Goal: Task Accomplishment & Management: Manage account settings

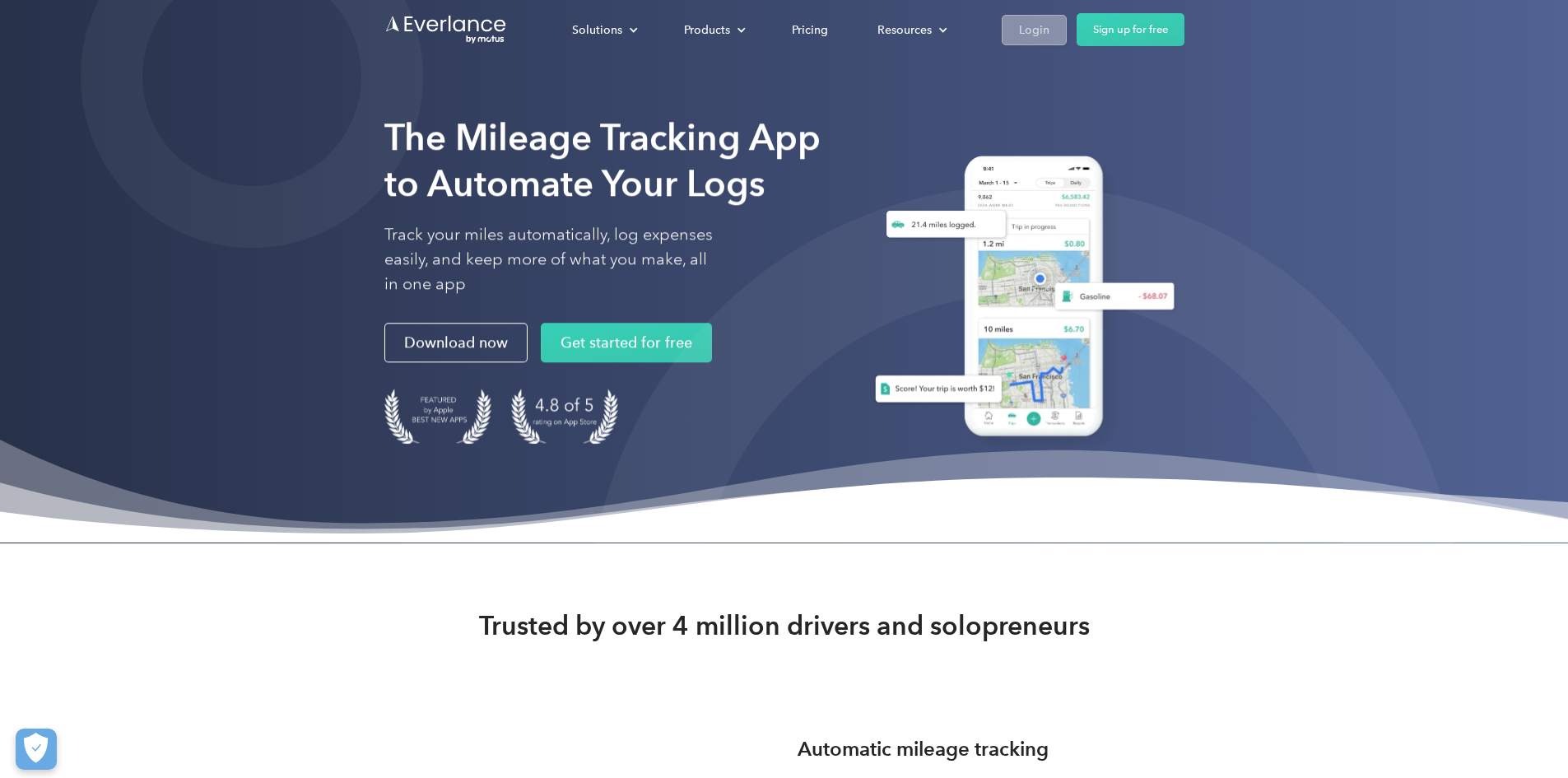
click at [1049, 30] on div "Login" at bounding box center [1034, 30] width 31 height 21
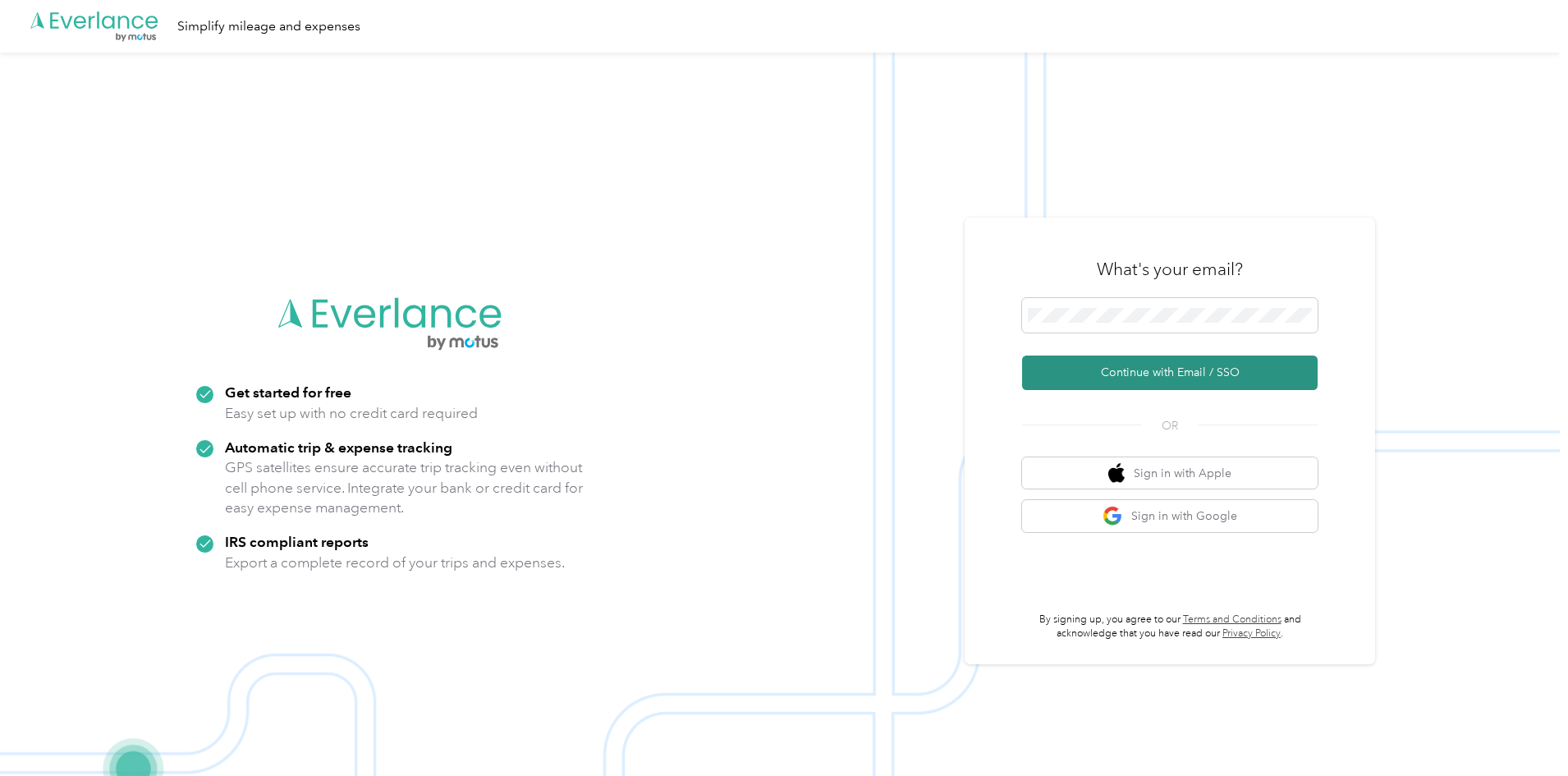
click at [1140, 368] on button "Continue with Email / SSO" at bounding box center [1170, 373] width 296 height 35
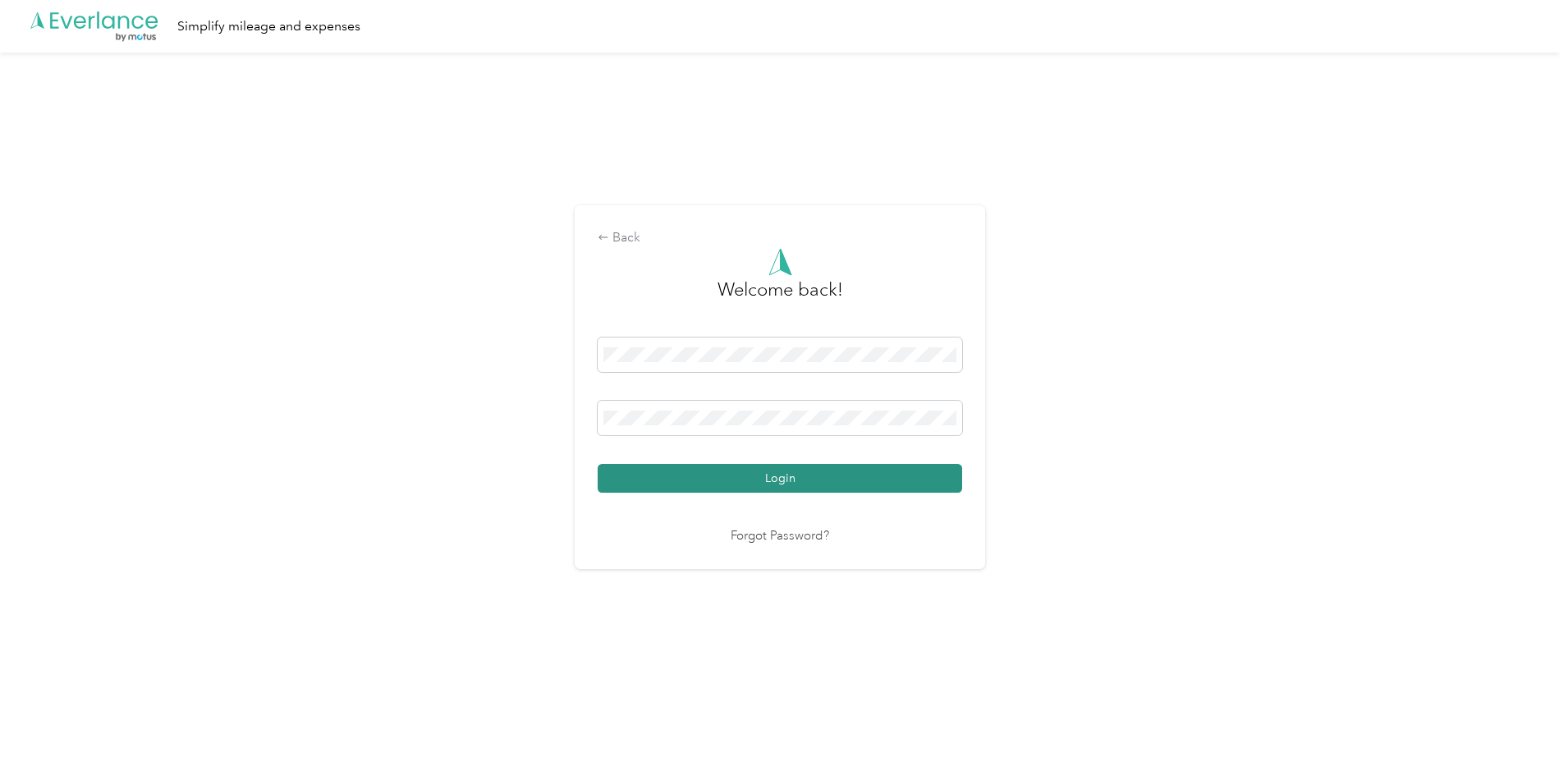
click at [784, 475] on button "Login" at bounding box center [780, 478] width 364 height 29
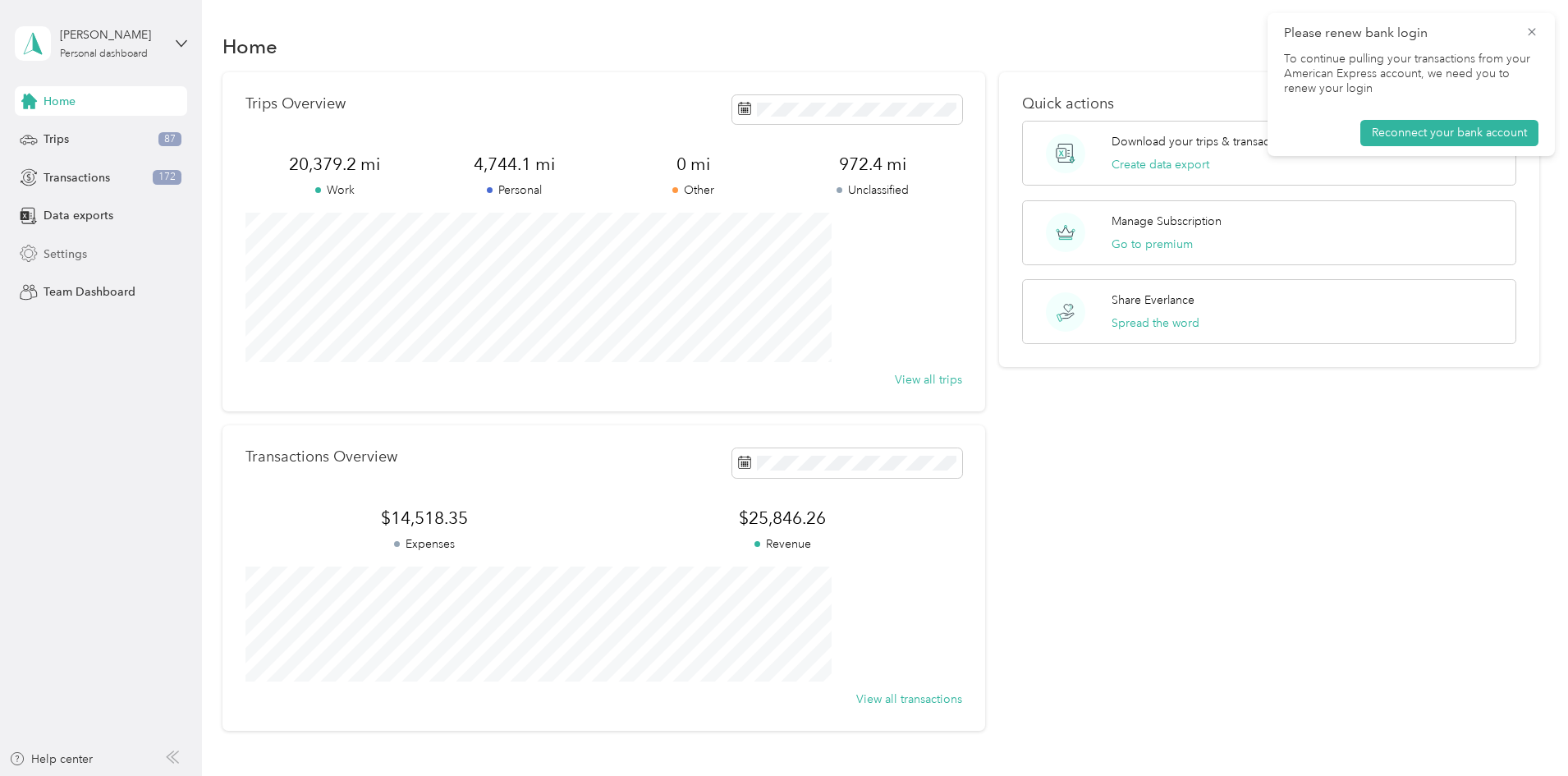
click at [65, 246] on span "Settings" at bounding box center [66, 254] width 44 height 17
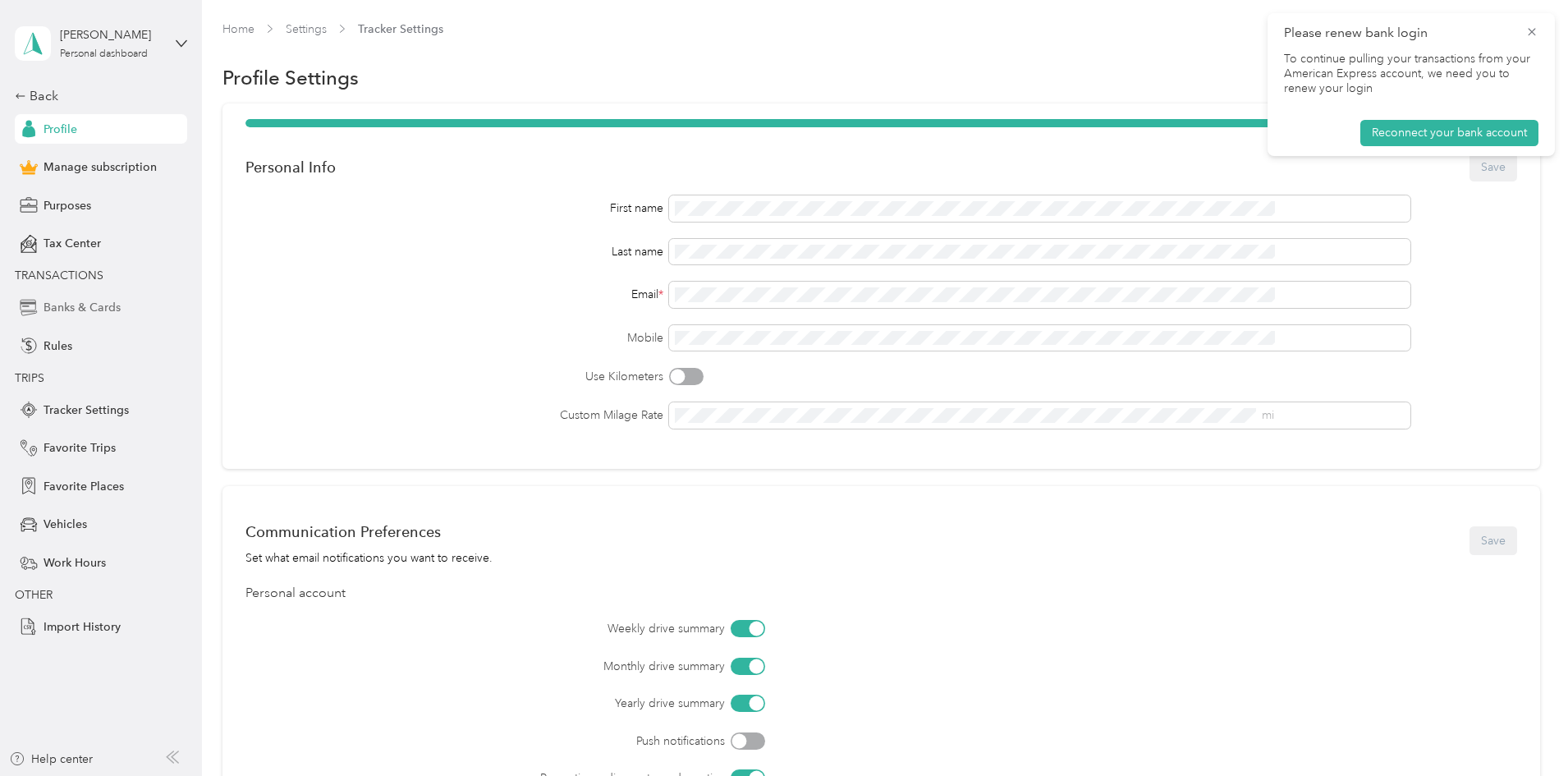
click at [100, 307] on span "Banks & Cards" at bounding box center [83, 307] width 78 height 17
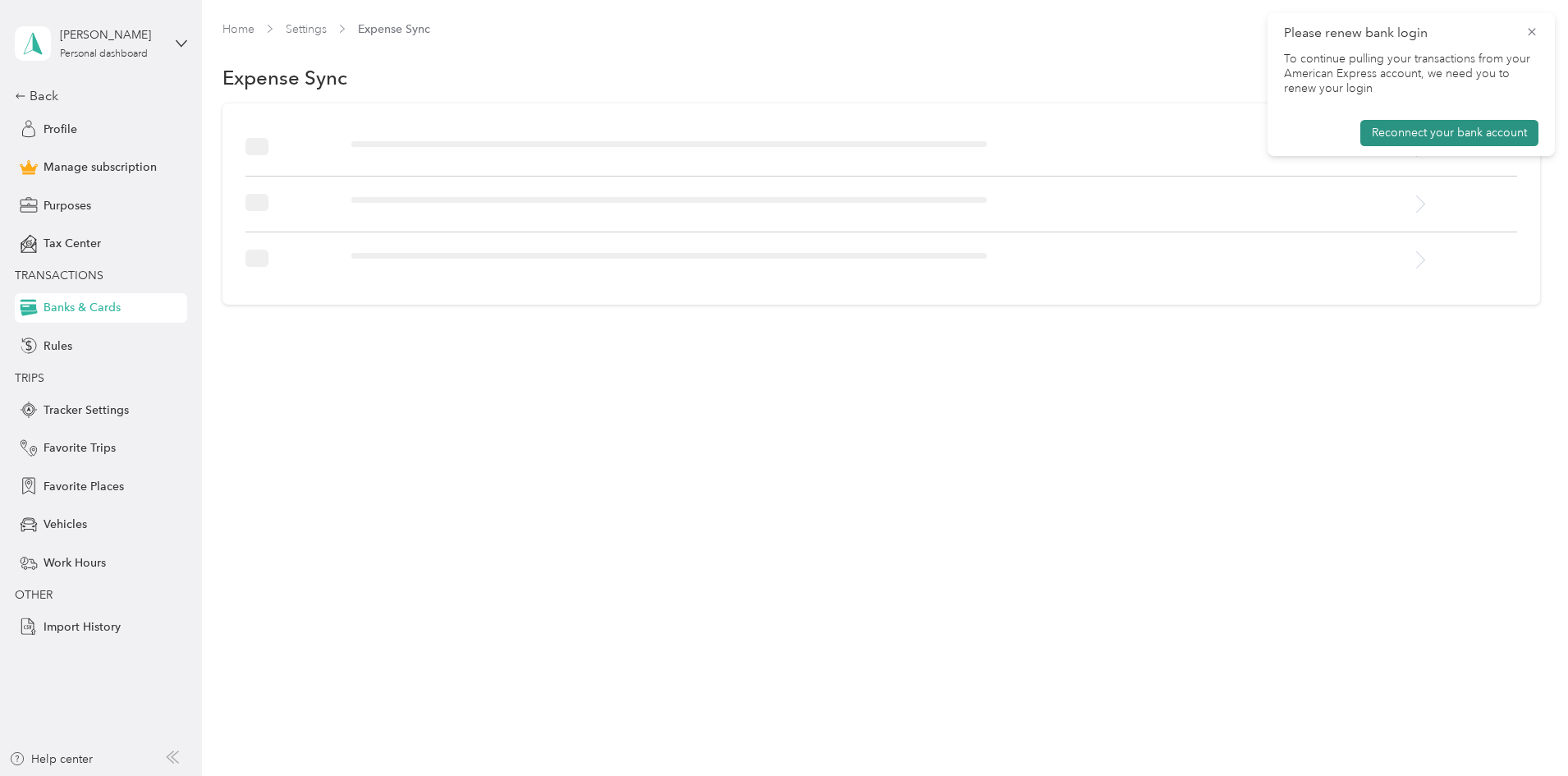
click at [1456, 128] on button "Reconnect your bank account" at bounding box center [1449, 132] width 178 height 26
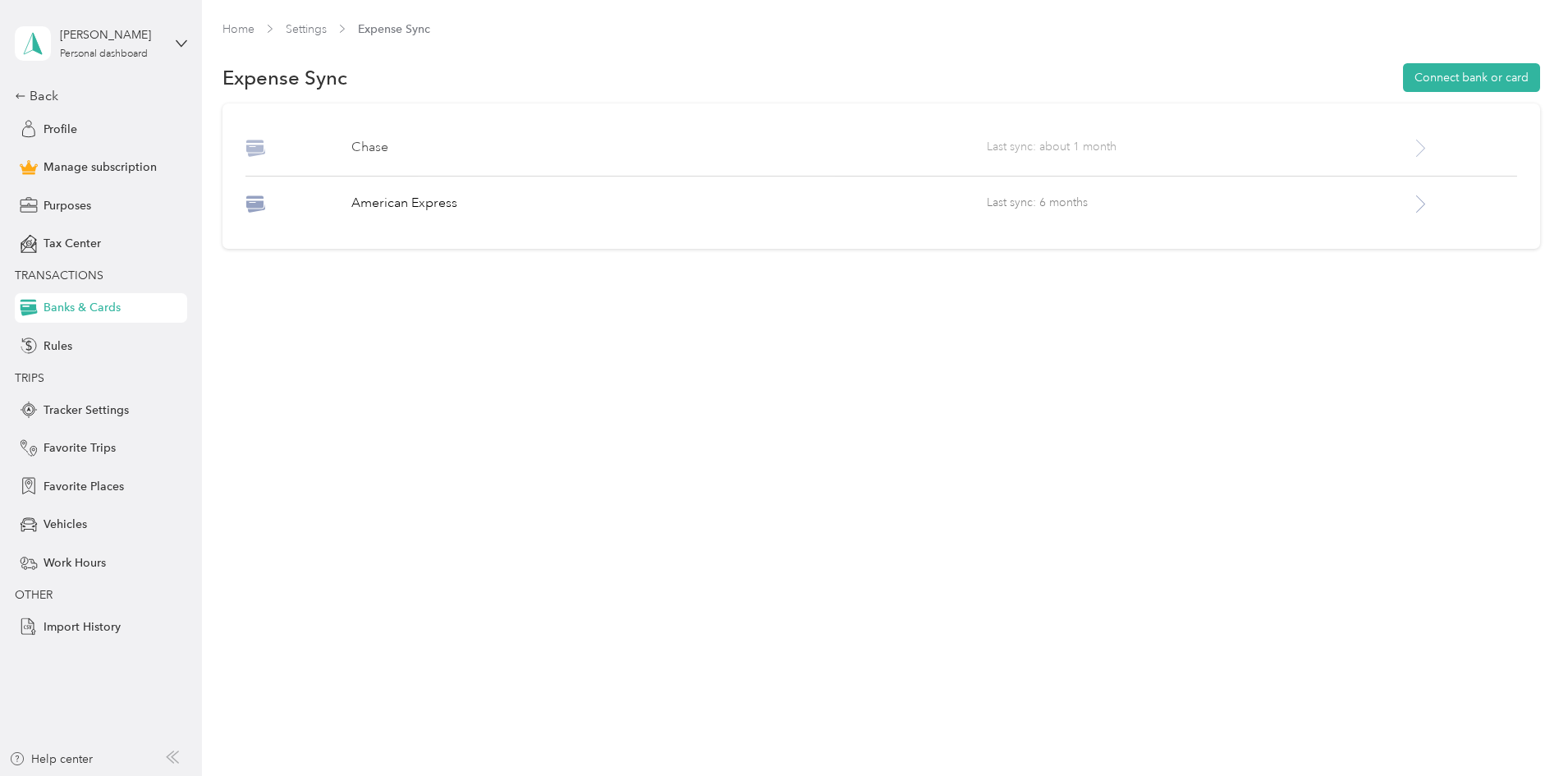
click at [1033, 146] on span "Last sync: about 1 month" at bounding box center [1198, 148] width 423 height 21
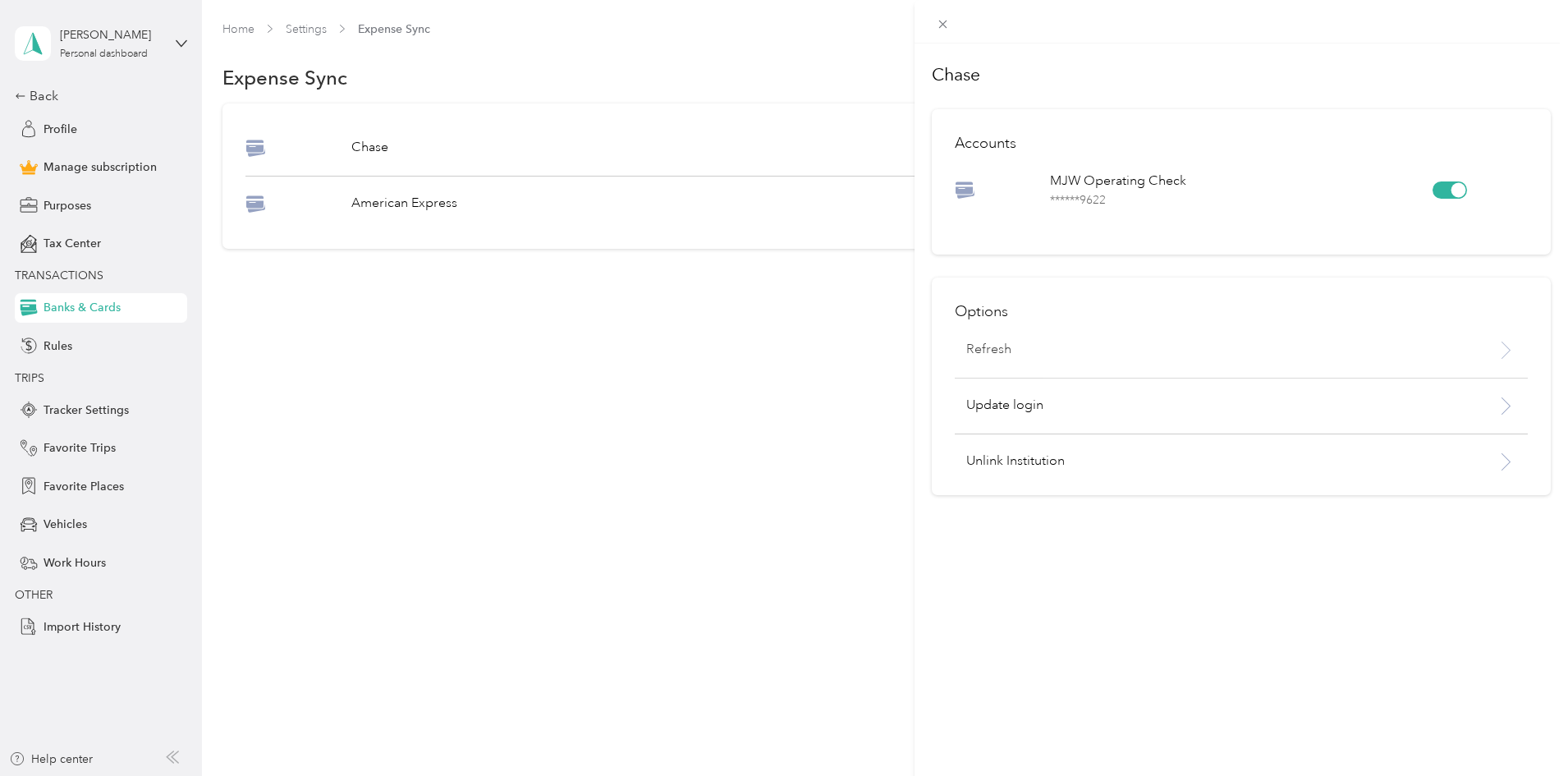
click at [1008, 352] on p "Refresh" at bounding box center [989, 350] width 45 height 20
click at [1533, 30] on icon at bounding box center [1531, 32] width 13 height 15
click at [64, 119] on div "Chase Accounts MJW Operating Check ****** 9622 Options Refresh Update login Unl…" at bounding box center [784, 388] width 1568 height 776
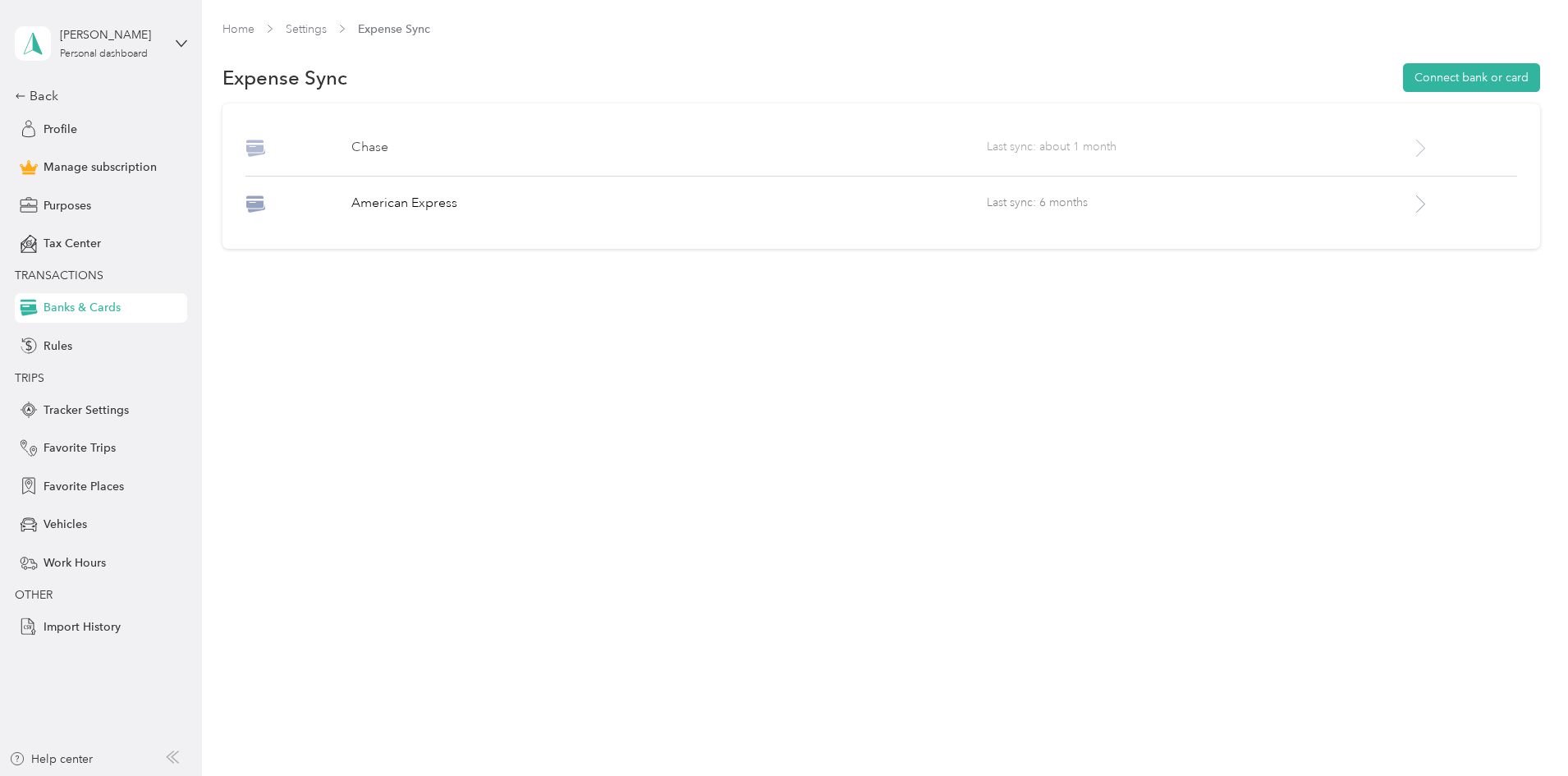
click at [1158, 159] on div "Chase Last sync: about 1 month" at bounding box center [881, 157] width 1271 height 39
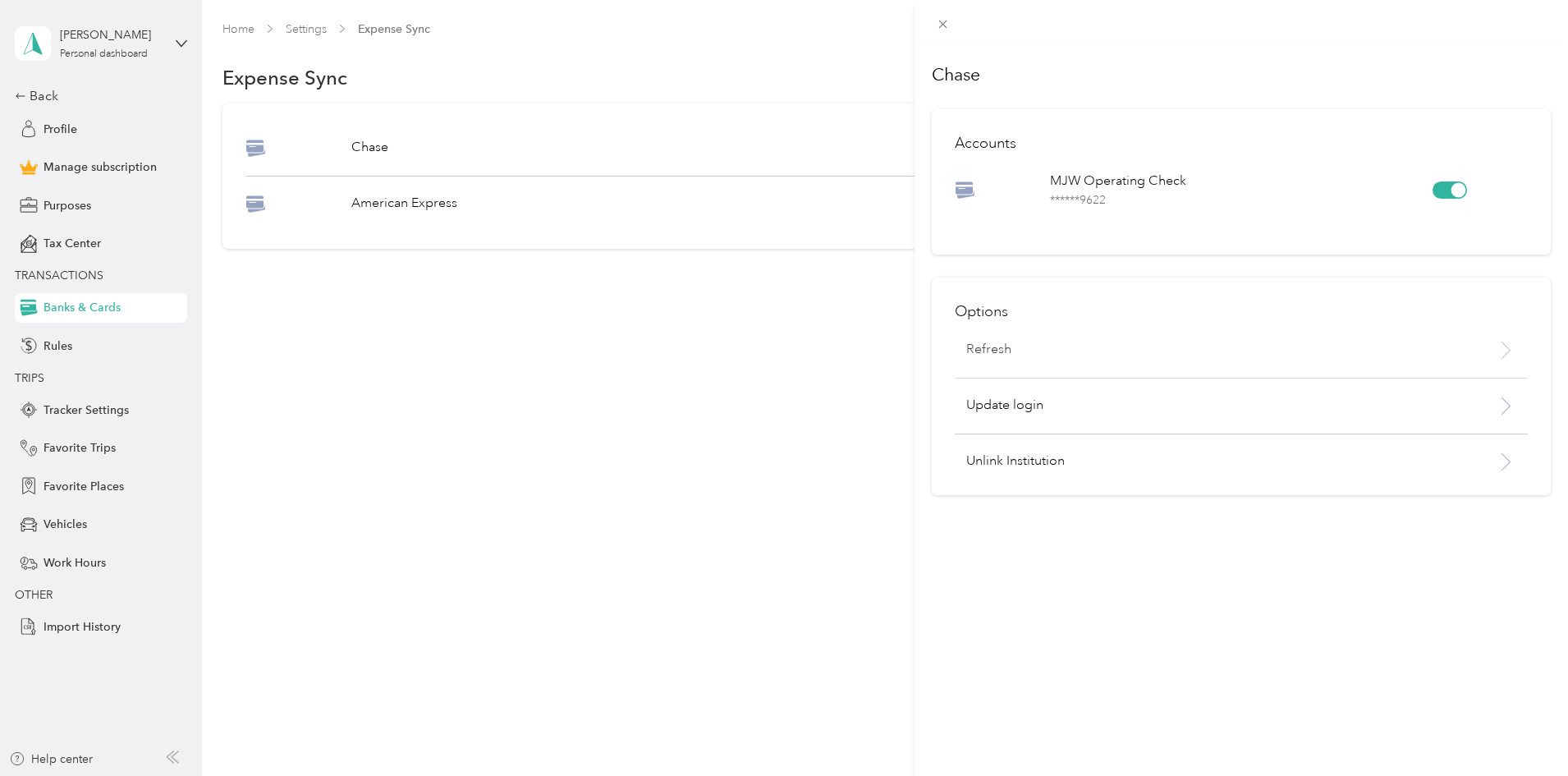
click at [1000, 345] on p "Refresh" at bounding box center [989, 350] width 45 height 20
click at [1402, 42] on p "There was an error while trying to refresh your account" at bounding box center [1408, 43] width 210 height 40
click at [1532, 27] on icon at bounding box center [1531, 32] width 13 height 15
click at [44, 96] on div "Chase Accounts MJW Operating Check ****** 9622 Options Refresh Update login Unl…" at bounding box center [784, 388] width 1568 height 776
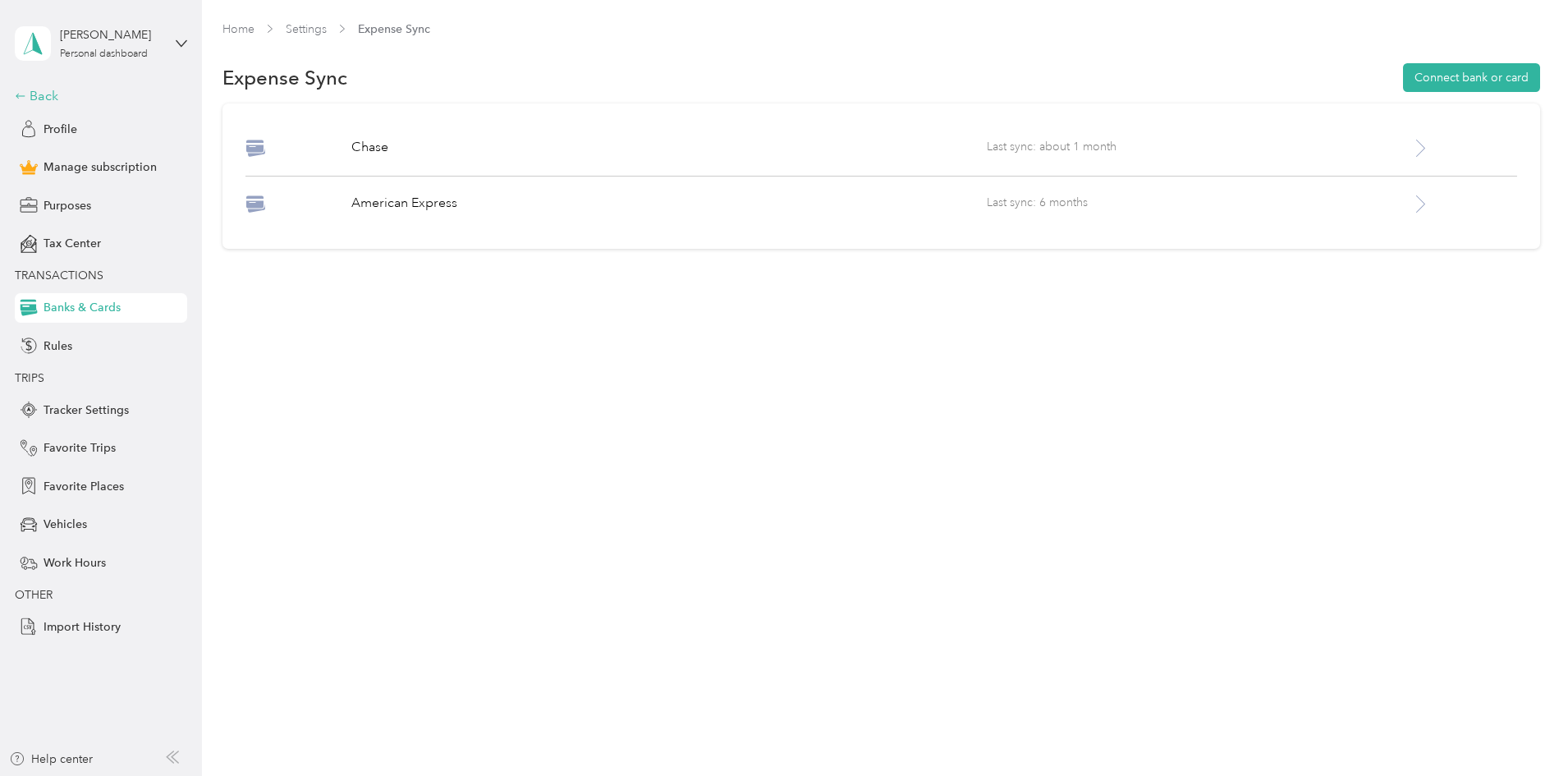
click at [32, 96] on div "Back" at bounding box center [97, 97] width 164 height 20
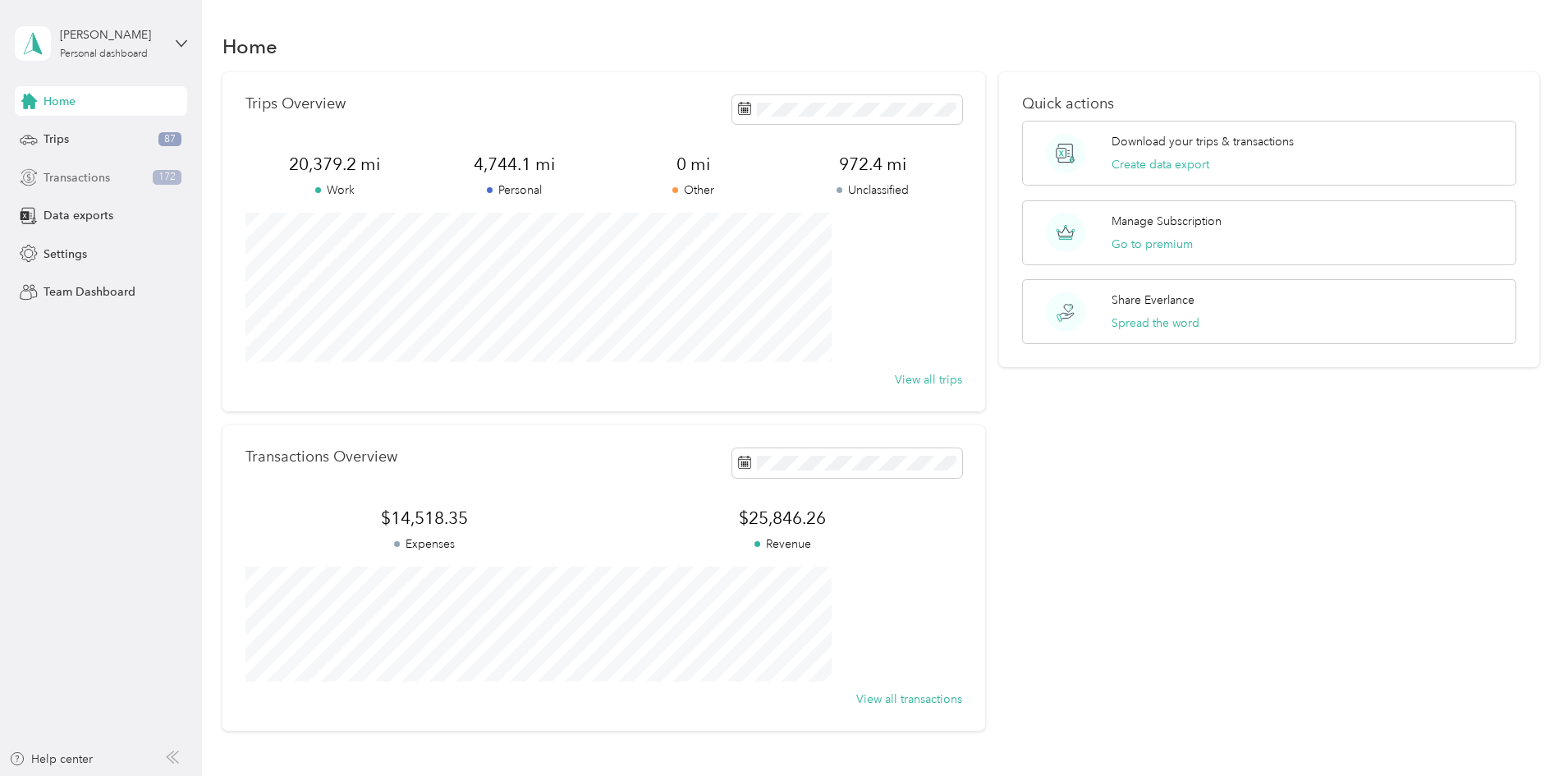
click at [92, 169] on span "Transactions" at bounding box center [77, 177] width 67 height 17
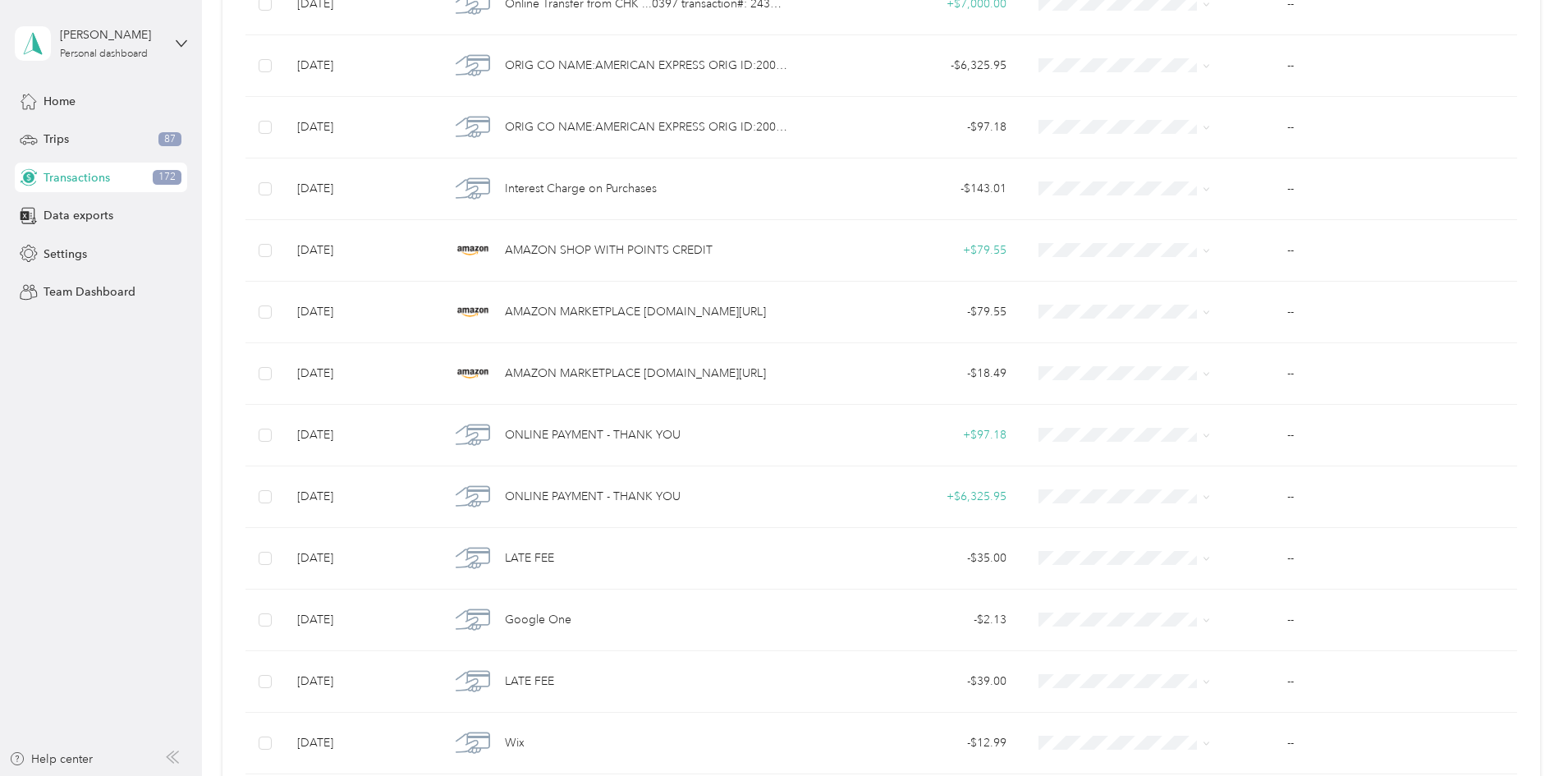
scroll to position [1290, 0]
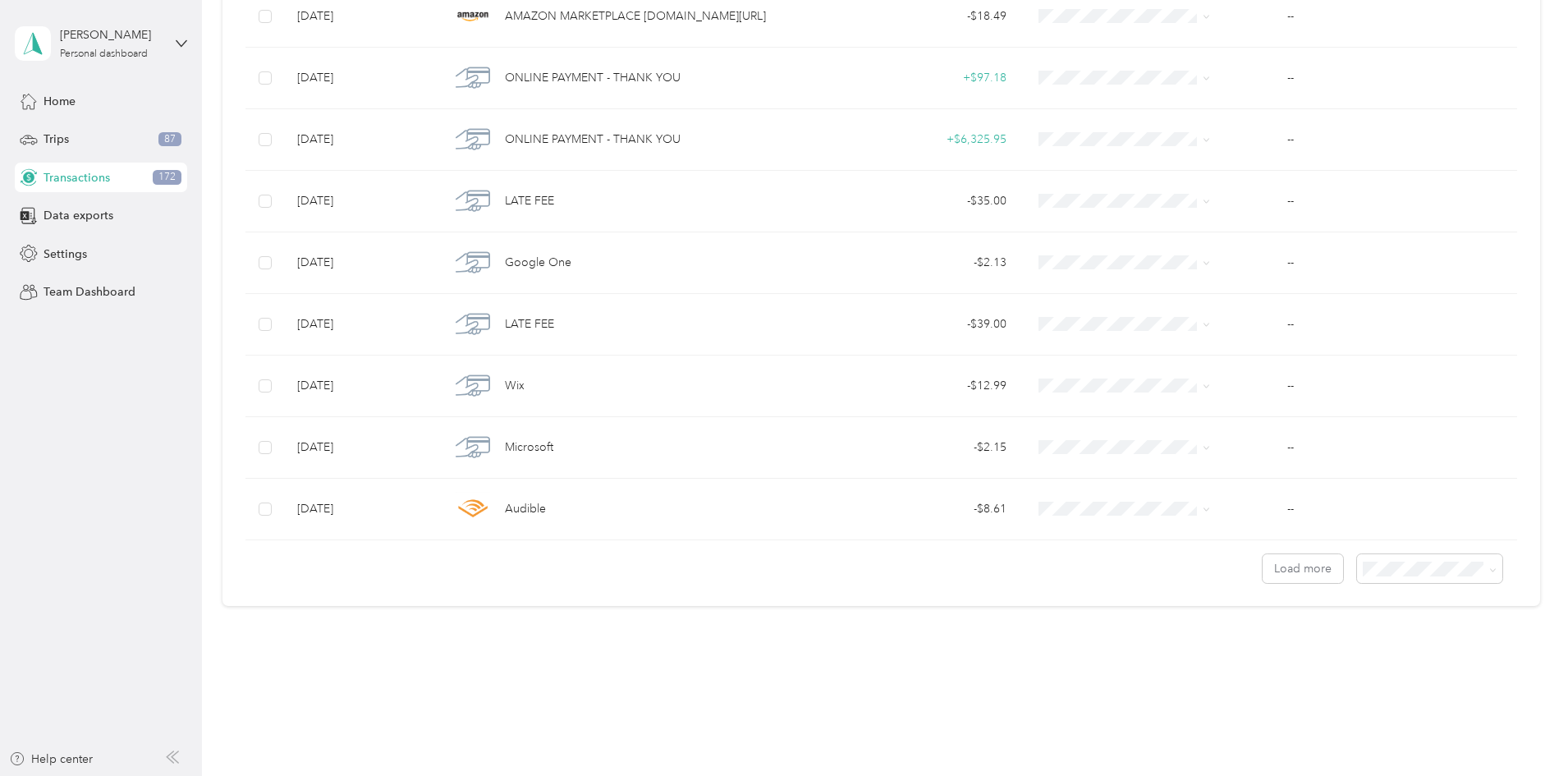
click at [1275, 653] on span "100 per load" at bounding box center [1289, 654] width 68 height 14
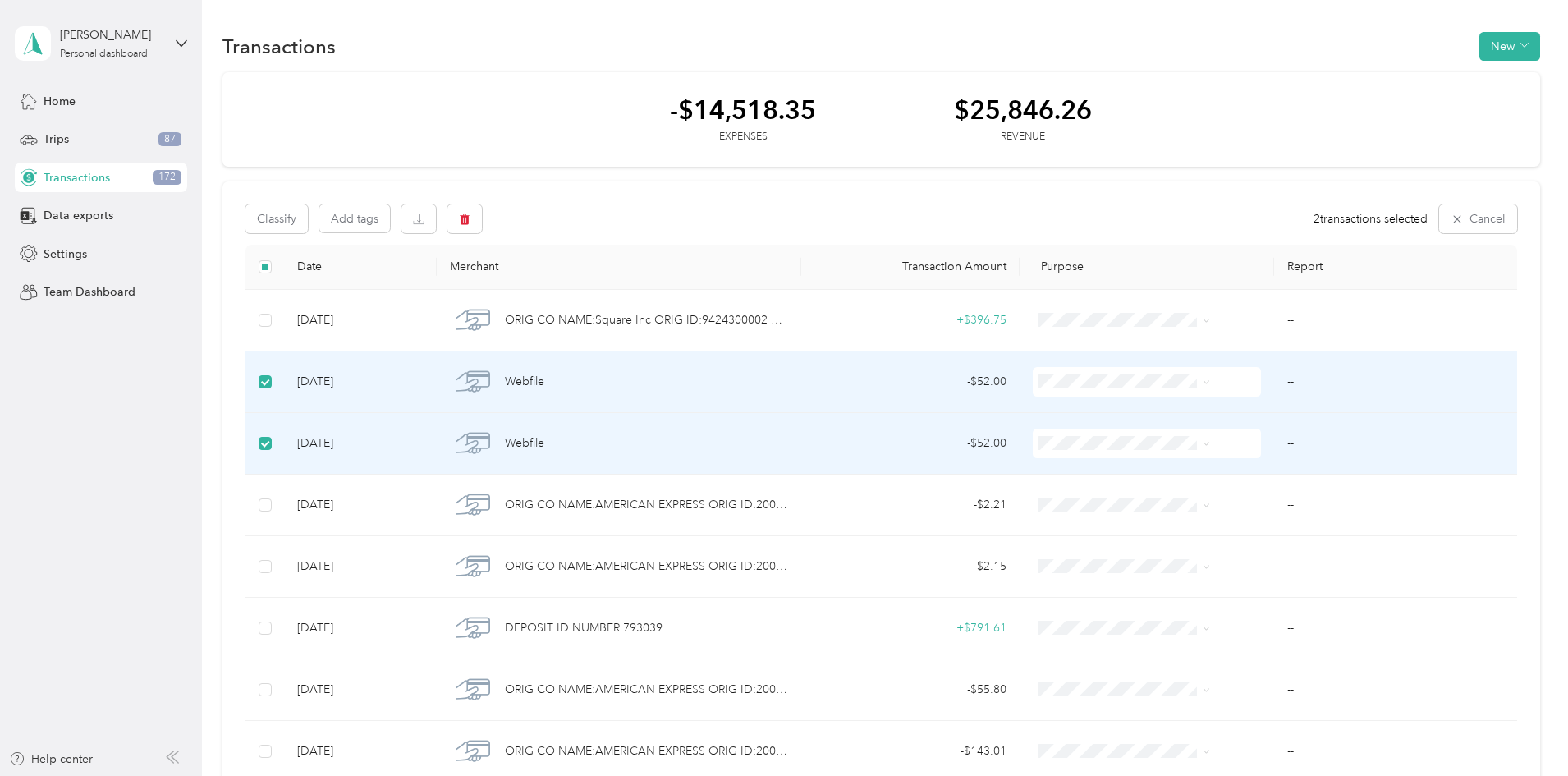
click at [1046, 390] on span at bounding box center [1146, 383] width 228 height 30
click at [1103, 389] on span at bounding box center [1146, 383] width 228 height 30
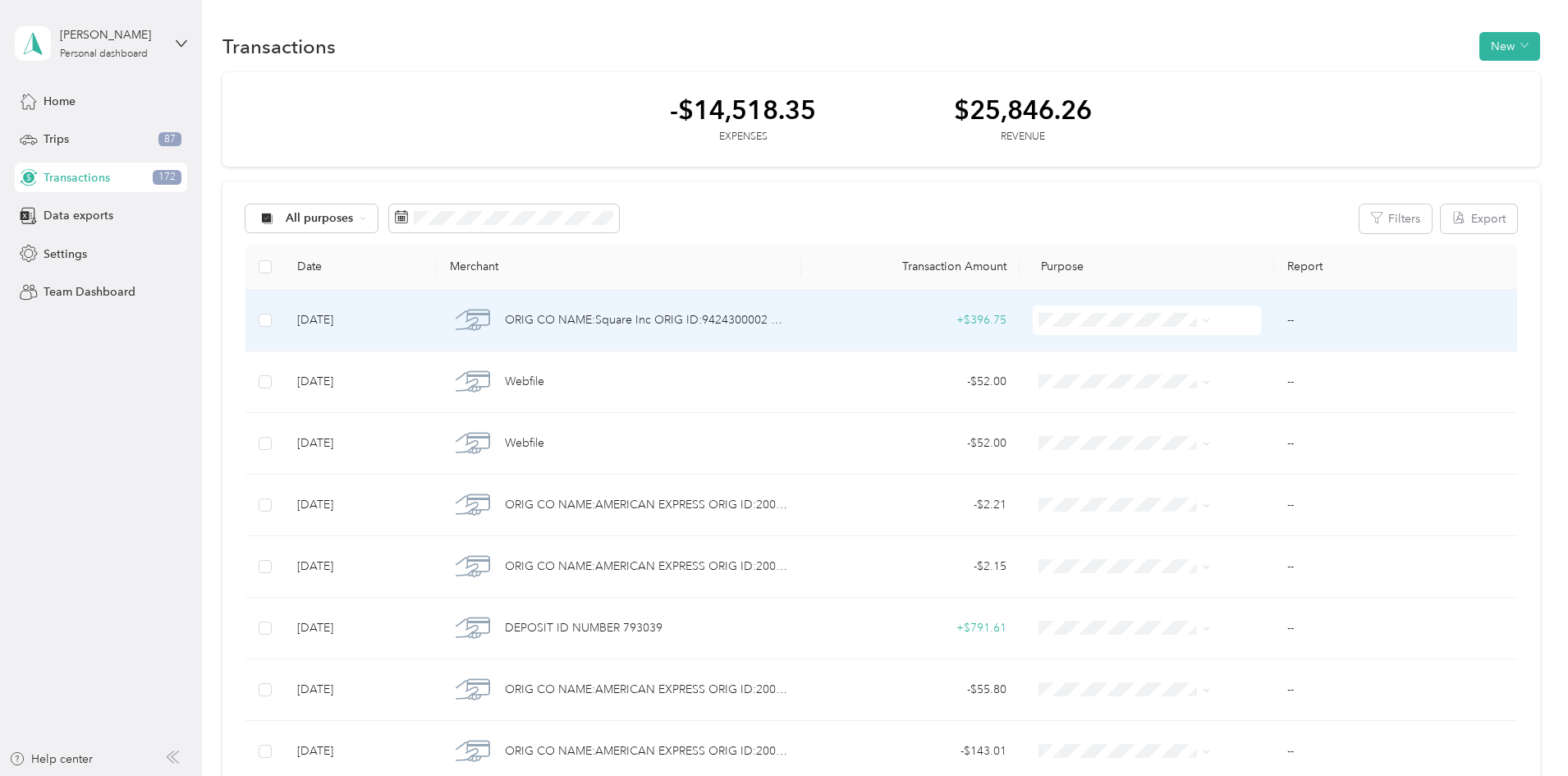
click at [1191, 319] on td at bounding box center [1147, 321] width 255 height 62
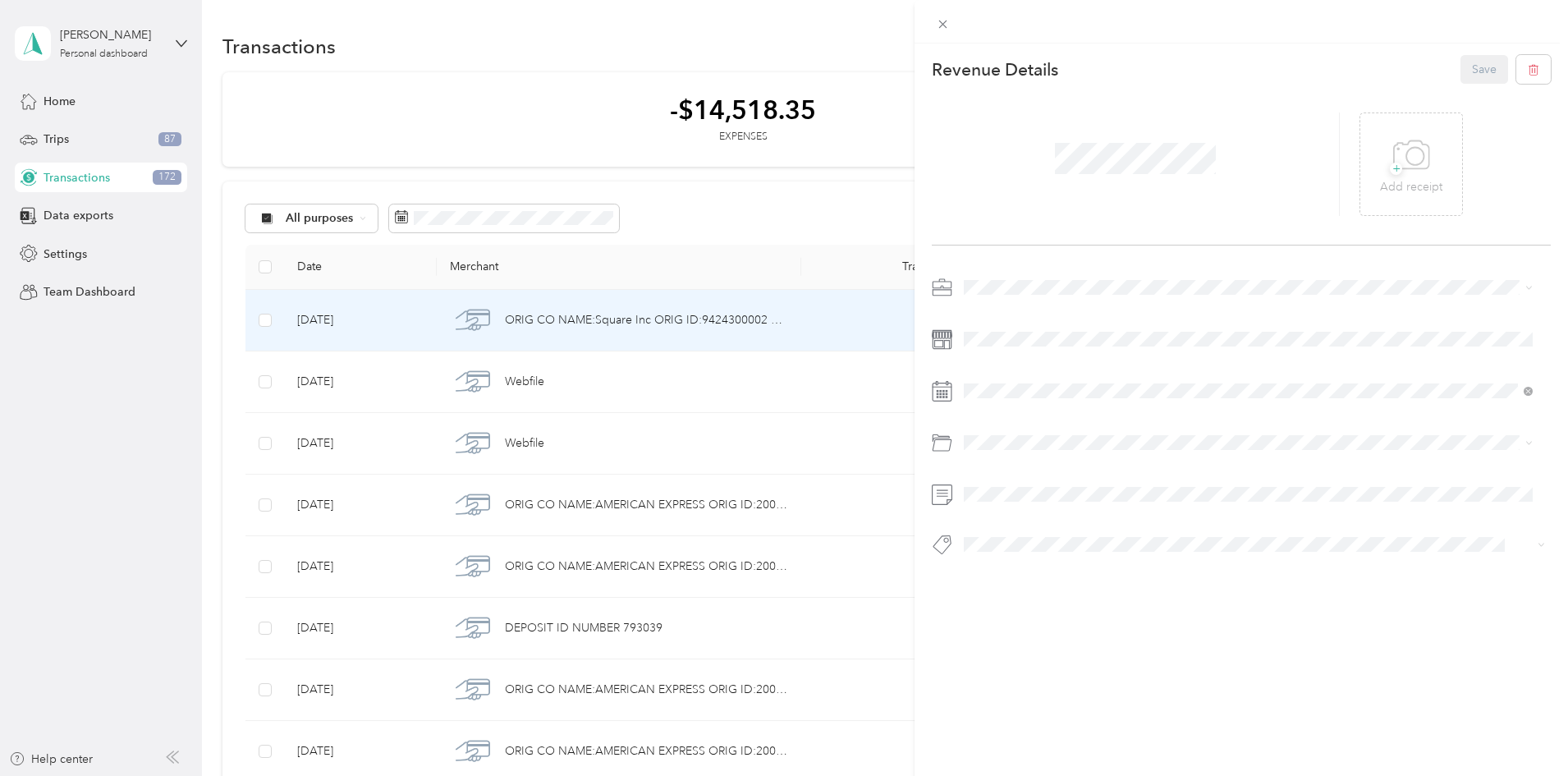
click at [991, 310] on span "Work" at bounding box center [984, 309] width 28 height 14
click at [1473, 67] on button "Save" at bounding box center [1484, 69] width 48 height 29
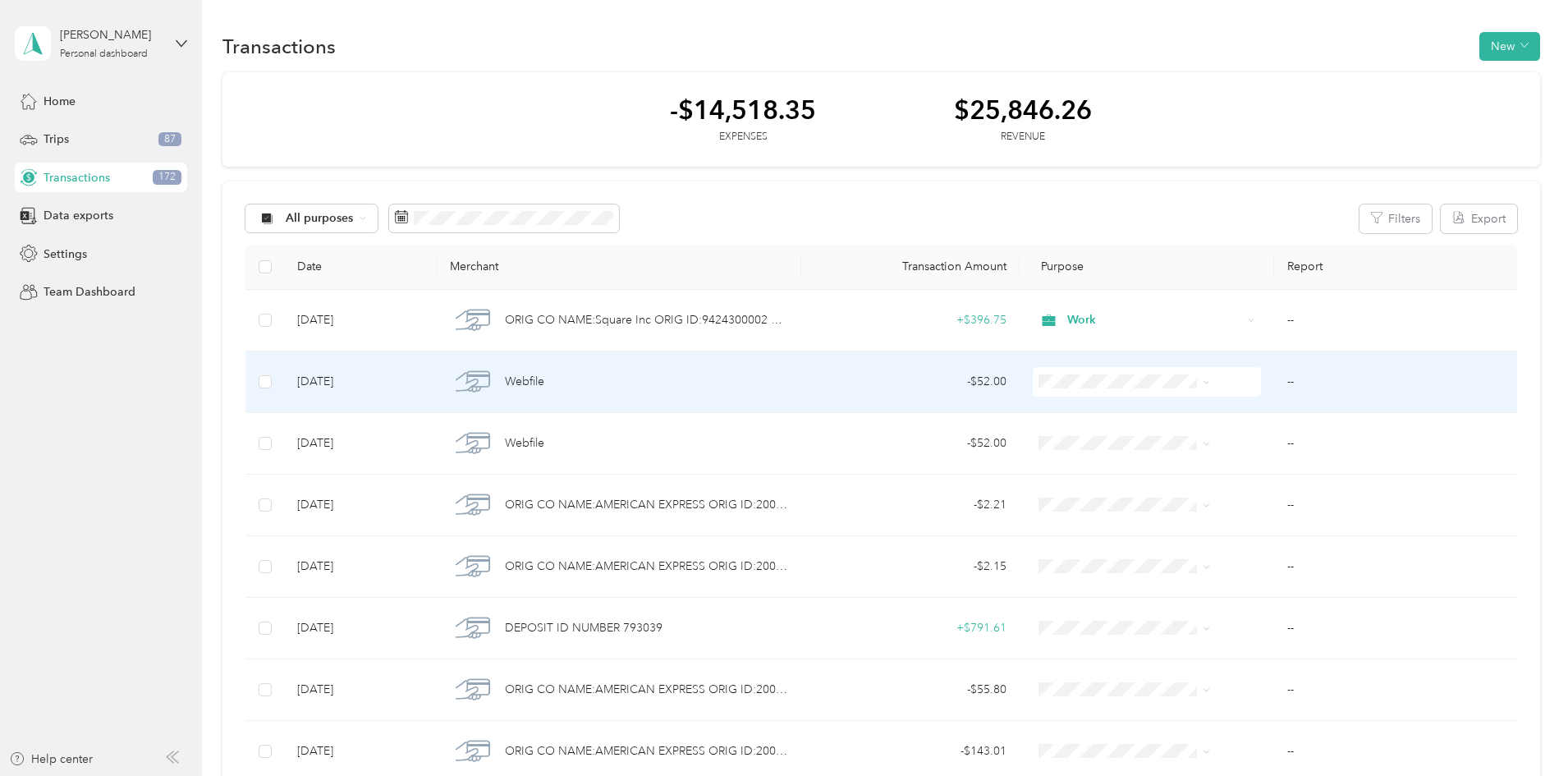
click at [1069, 411] on span "Work" at bounding box center [1112, 406] width 131 height 17
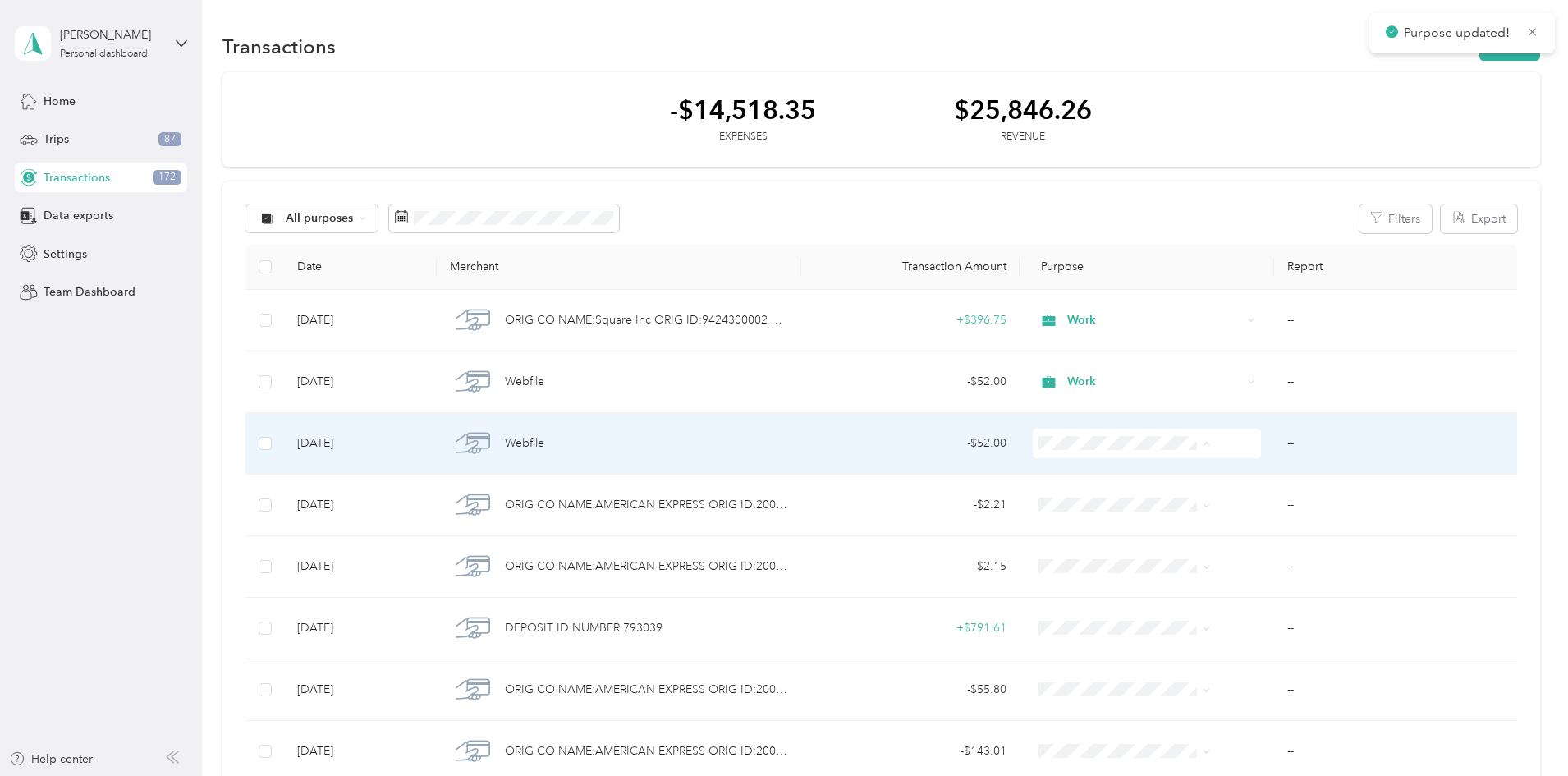
click at [1056, 468] on span "Work" at bounding box center [1112, 474] width 131 height 17
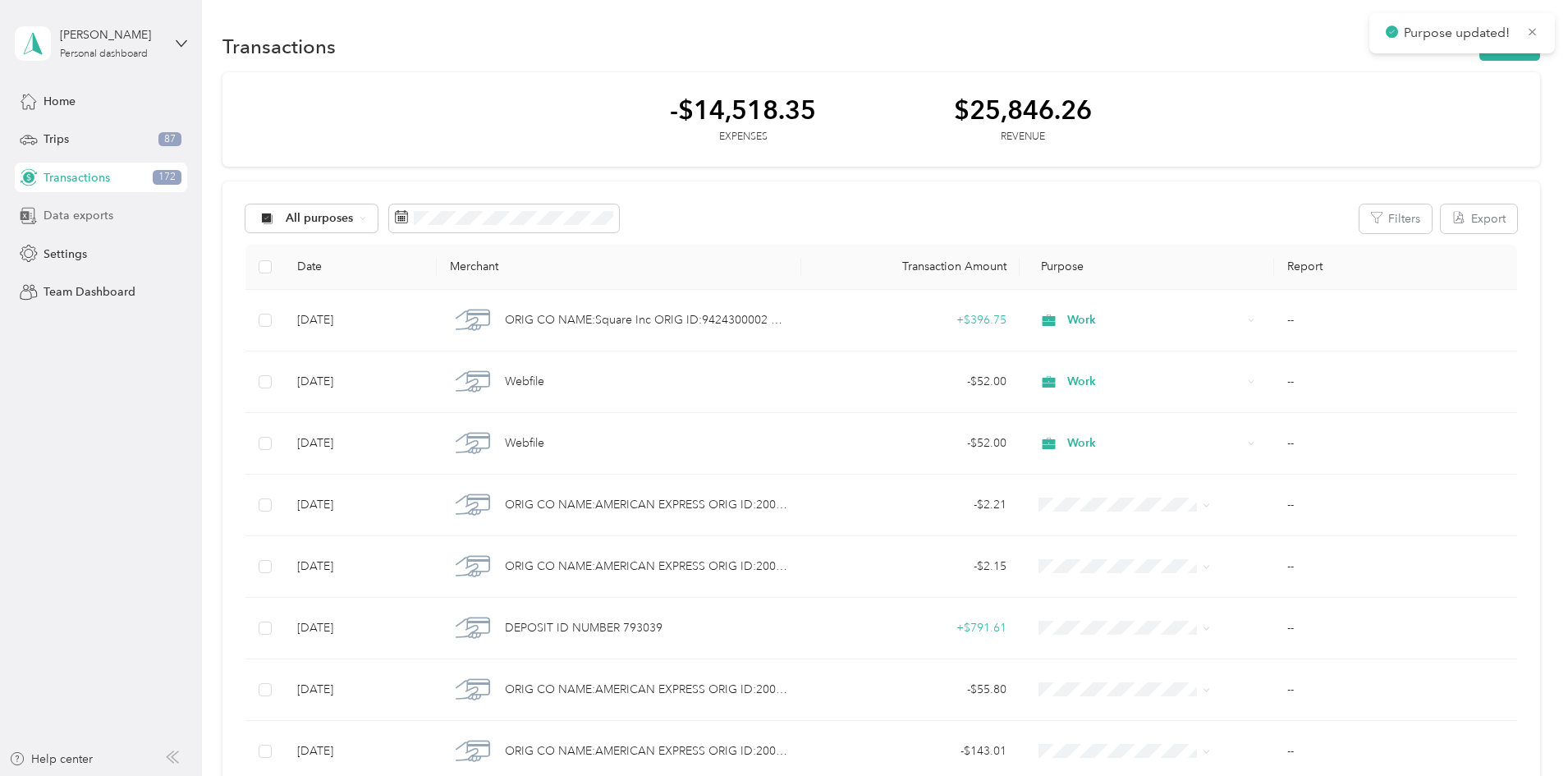
click at [67, 218] on span "Data exports" at bounding box center [79, 215] width 70 height 17
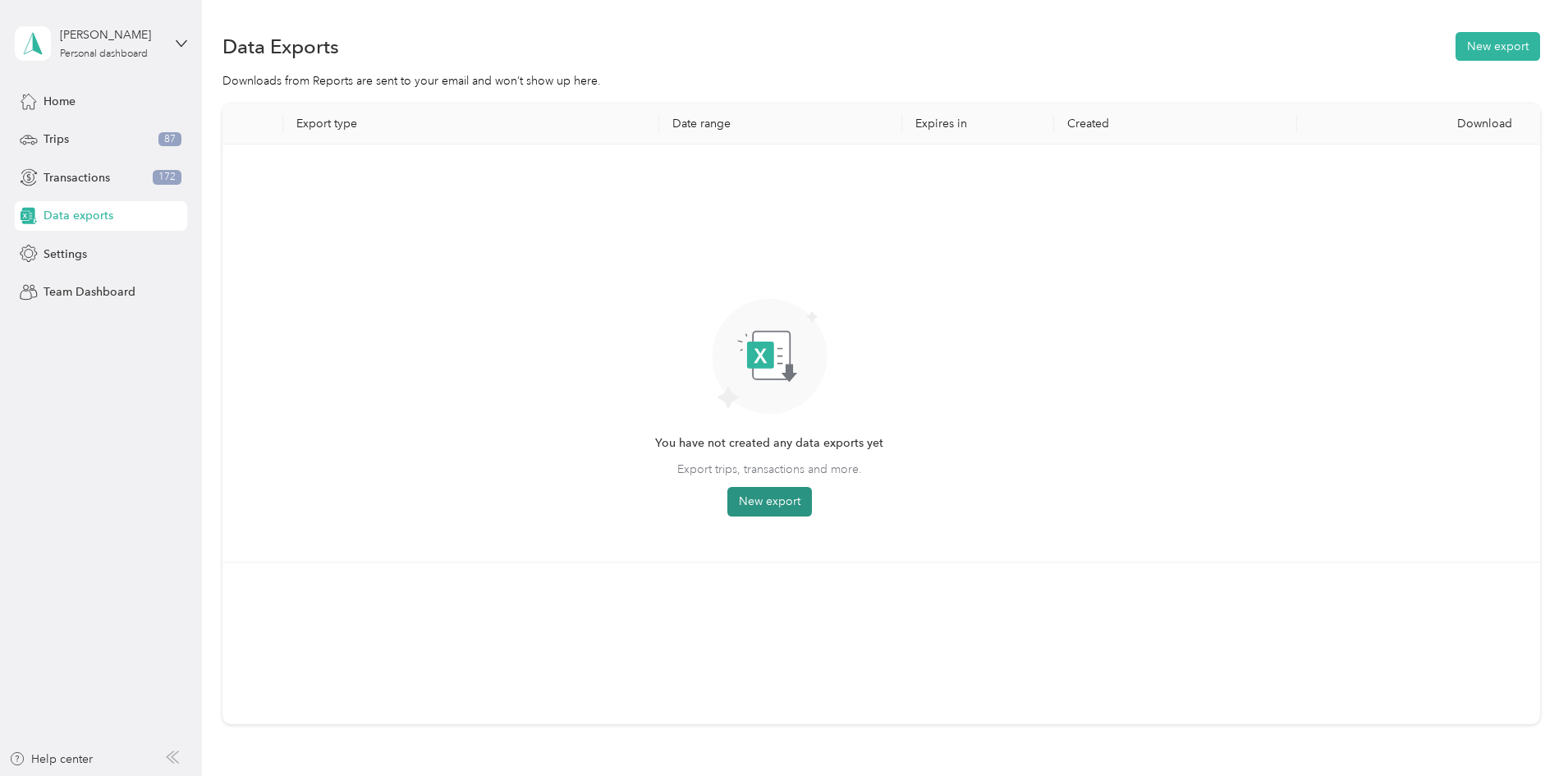
click at [812, 512] on button "New export" at bounding box center [770, 502] width 85 height 30
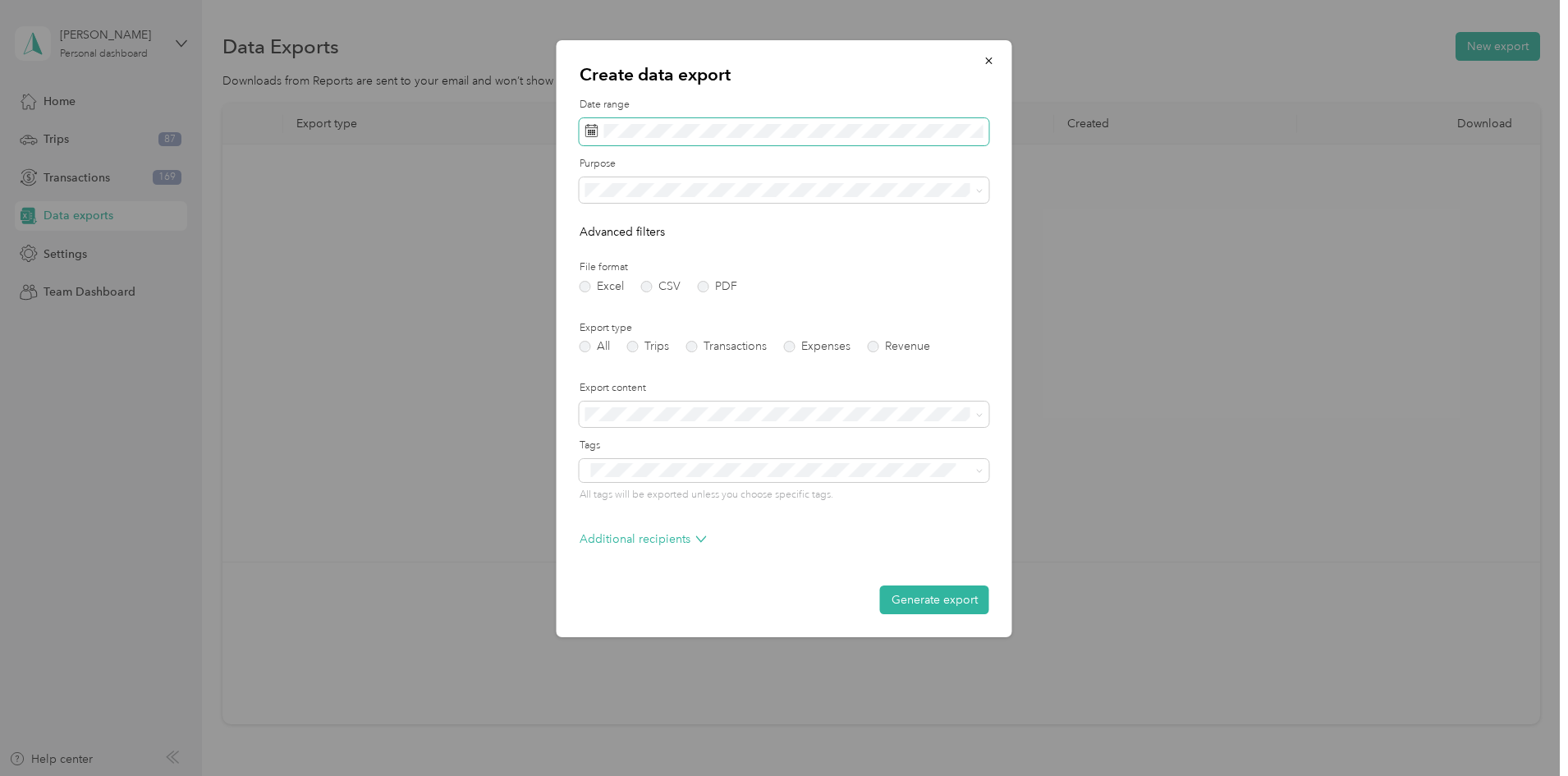
click at [826, 142] on span at bounding box center [784, 132] width 409 height 28
click at [796, 399] on button "Last year" at bounding box center [810, 401] width 101 height 29
click at [659, 197] on span at bounding box center [784, 190] width 409 height 26
click at [615, 216] on div "All" at bounding box center [784, 213] width 386 height 17
click at [694, 346] on label "Transactions" at bounding box center [726, 347] width 81 height 12
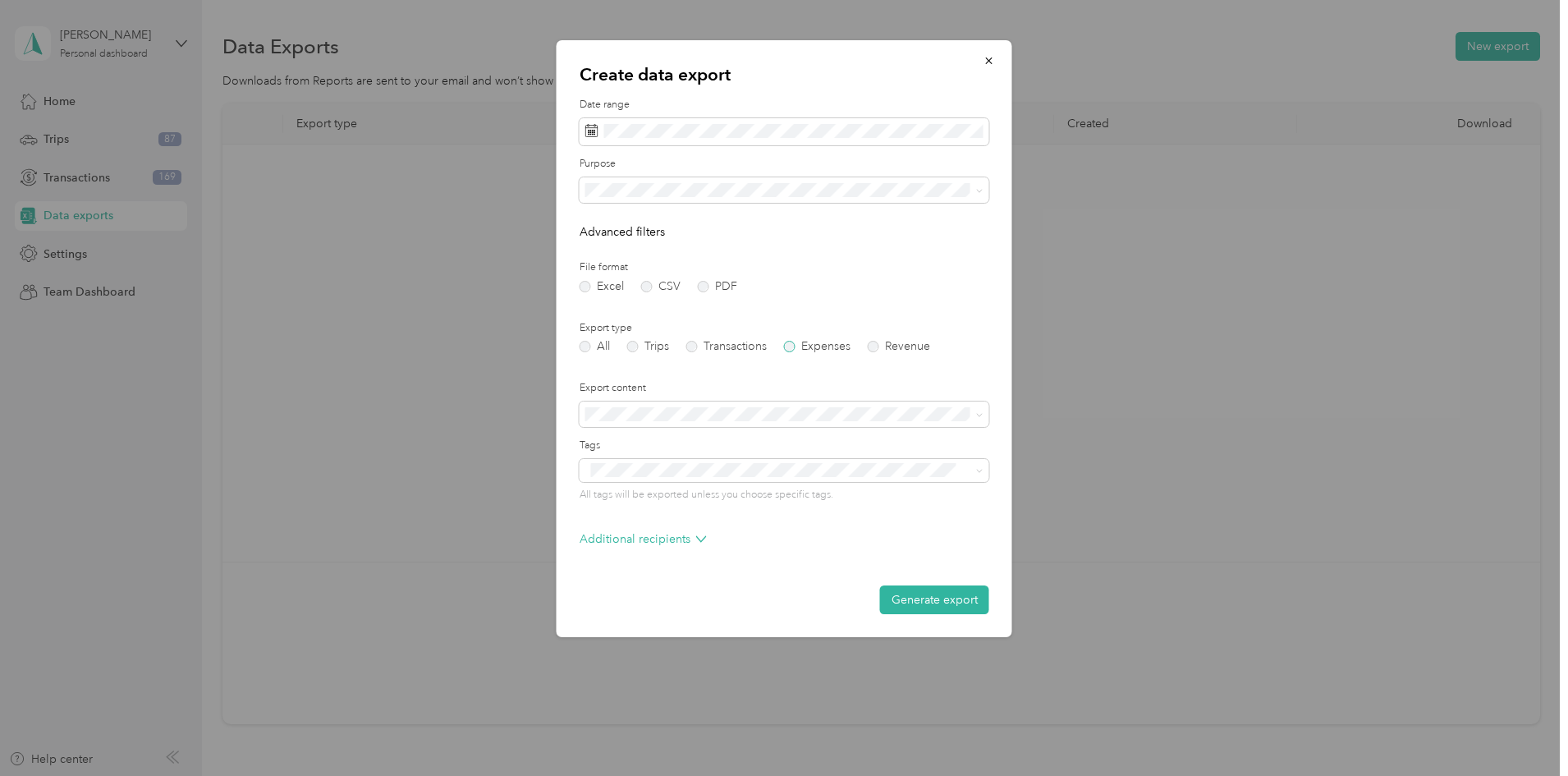
click at [788, 346] on label "Expenses" at bounding box center [816, 347] width 67 height 12
click at [687, 345] on label "Transactions" at bounding box center [726, 347] width 81 height 12
click at [909, 602] on button "Generate export" at bounding box center [935, 600] width 110 height 29
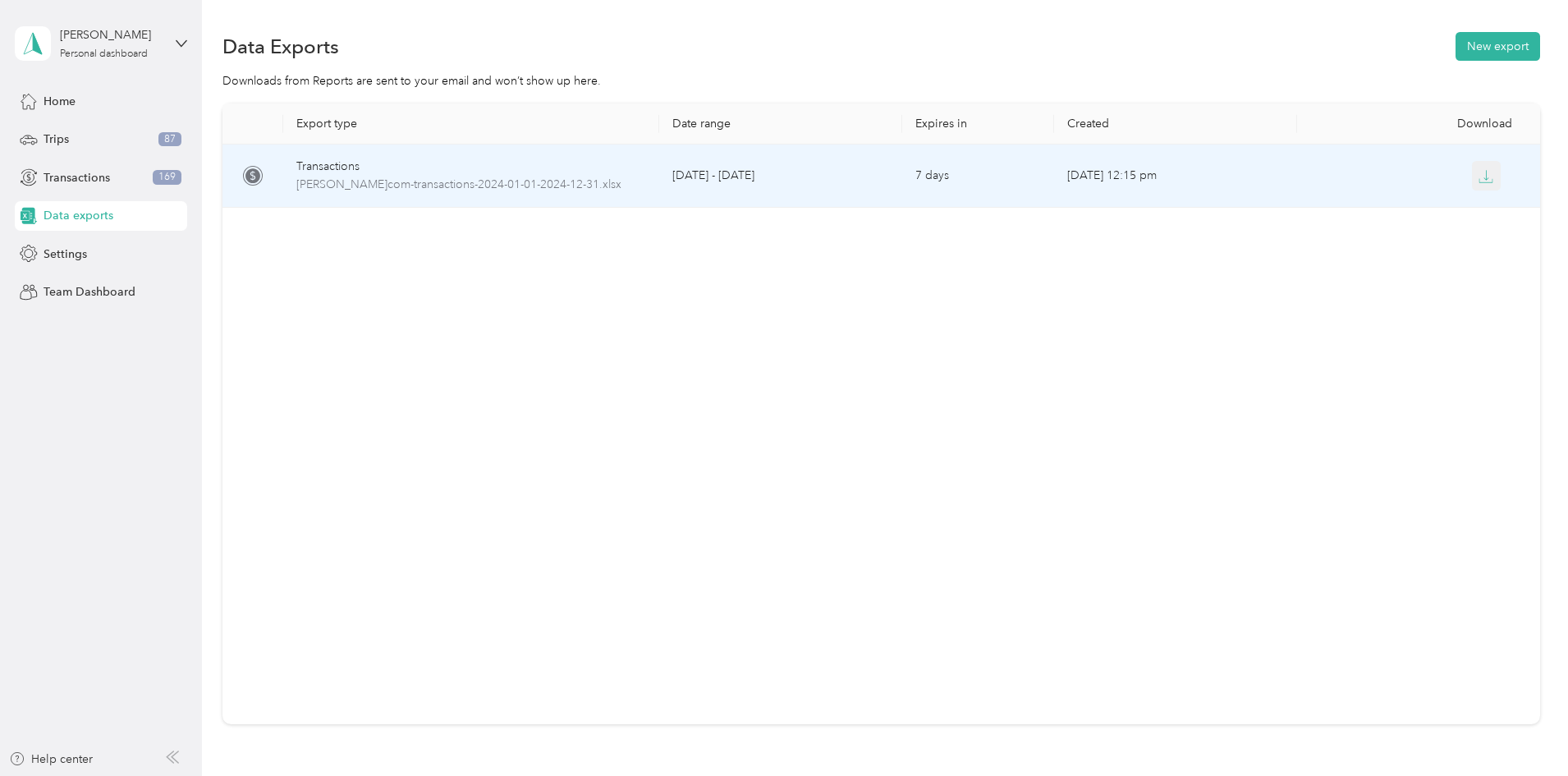
click at [1478, 178] on icon "button" at bounding box center [1485, 176] width 15 height 15
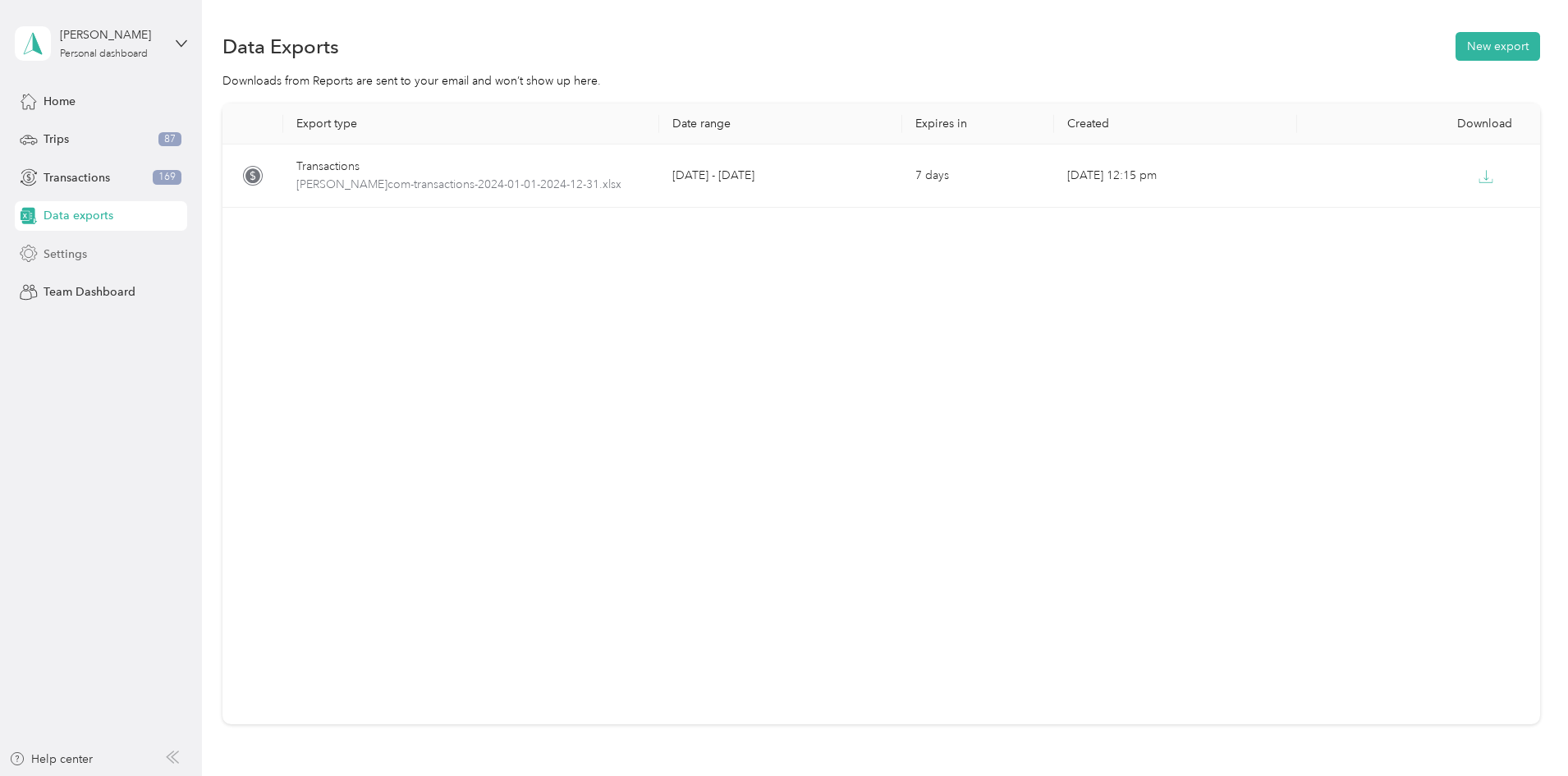
click at [63, 244] on div "Settings" at bounding box center [101, 254] width 172 height 30
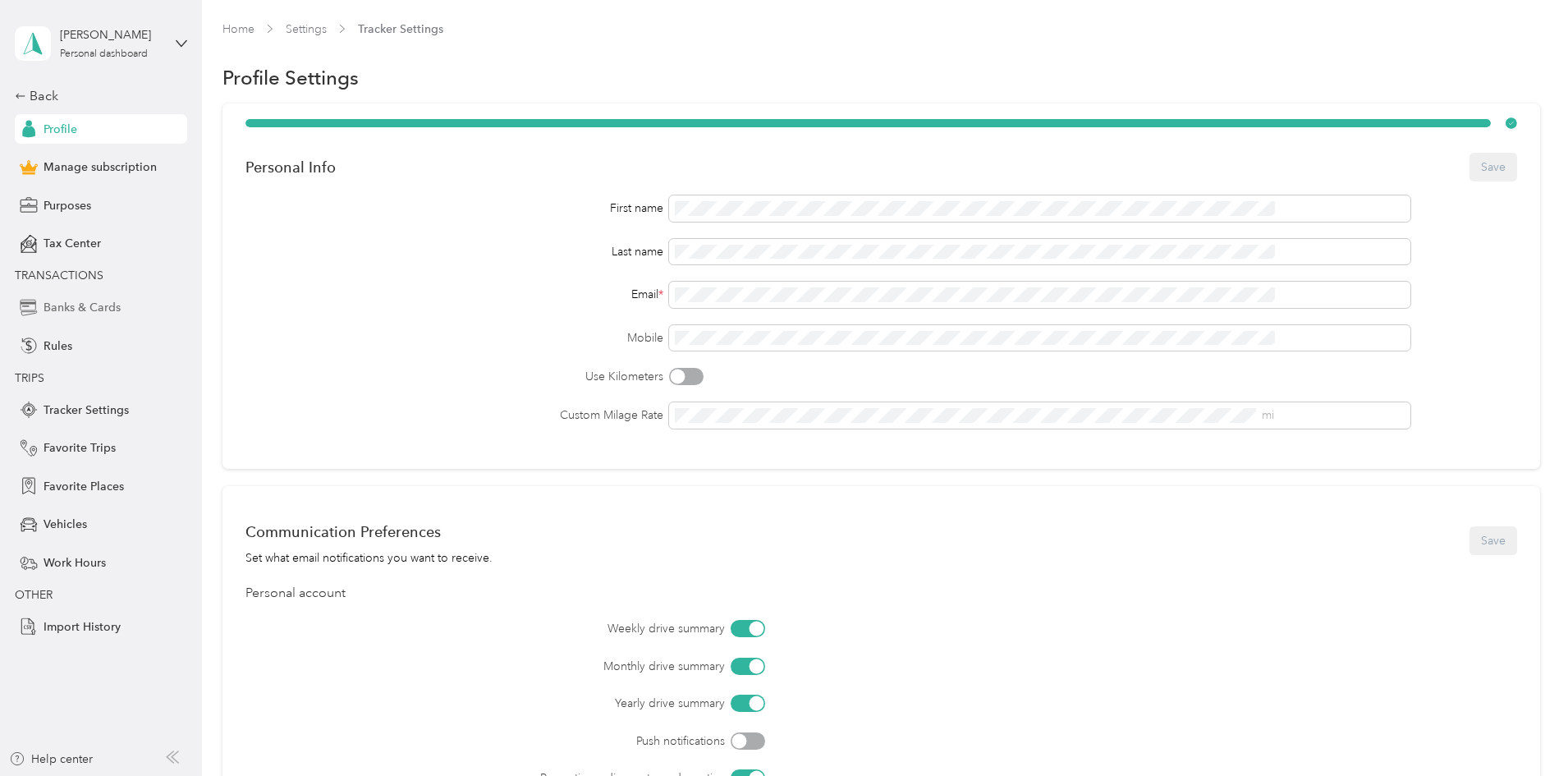
click at [108, 311] on span "Banks & Cards" at bounding box center [83, 307] width 78 height 17
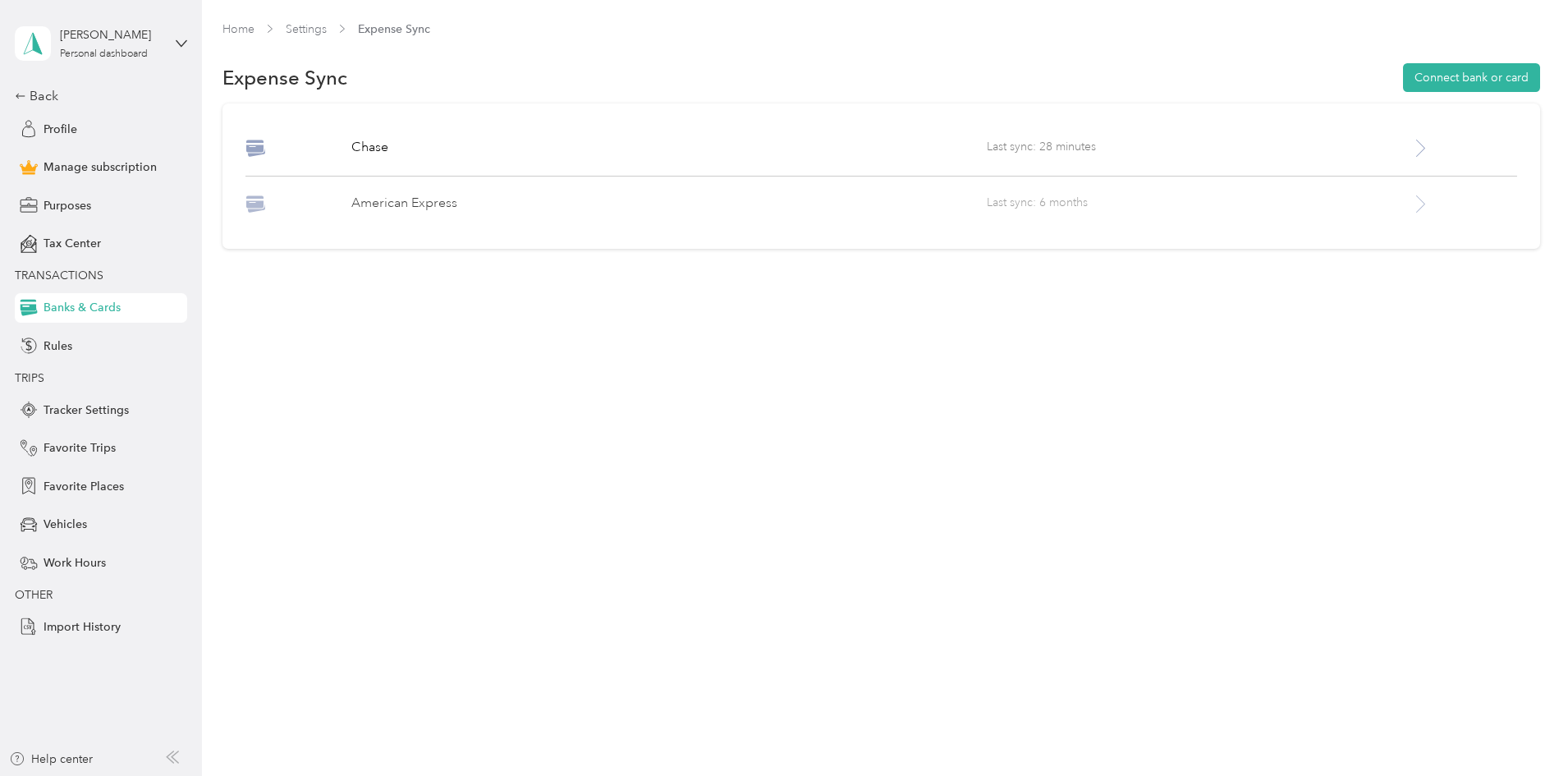
click at [625, 203] on p "American Express" at bounding box center [669, 204] width 635 height 20
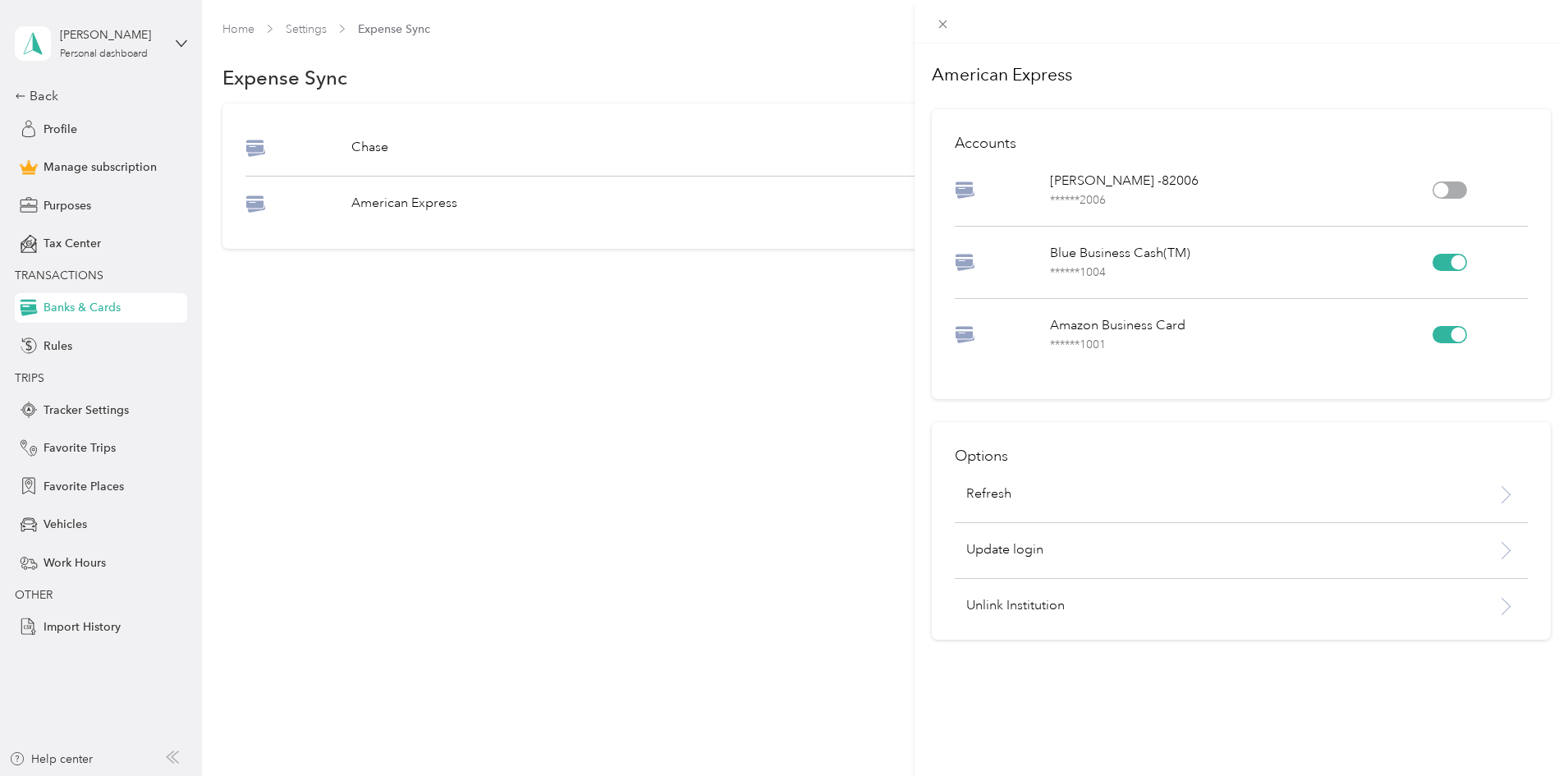
click at [63, 306] on div "American Express Accounts SIMEON M ROBE -82006 ****** 2006 Blue Business Cash(T…" at bounding box center [784, 388] width 1568 height 776
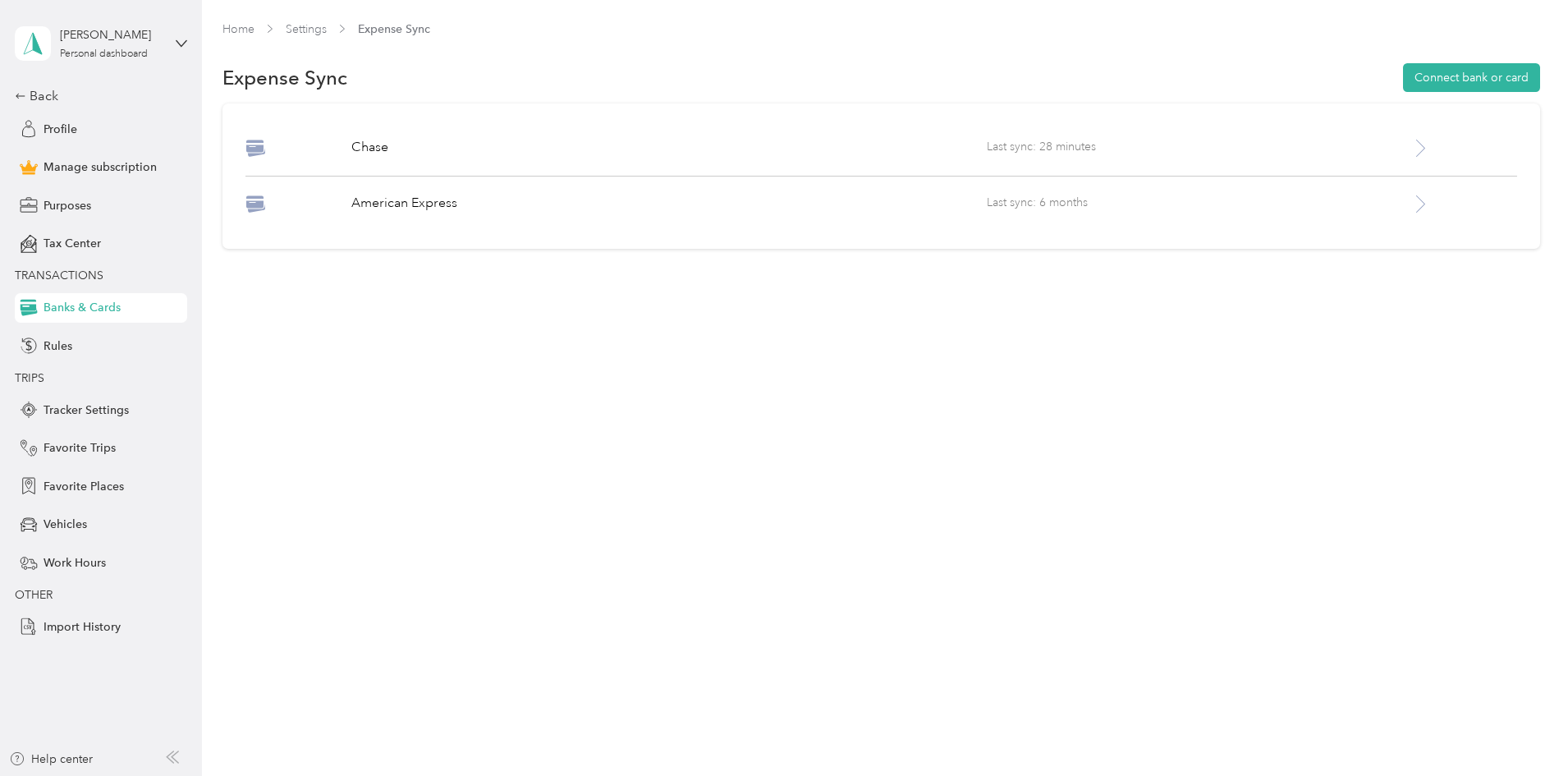
click at [63, 306] on span "Banks & Cards" at bounding box center [83, 307] width 78 height 17
click at [493, 199] on p "American Express" at bounding box center [669, 204] width 635 height 20
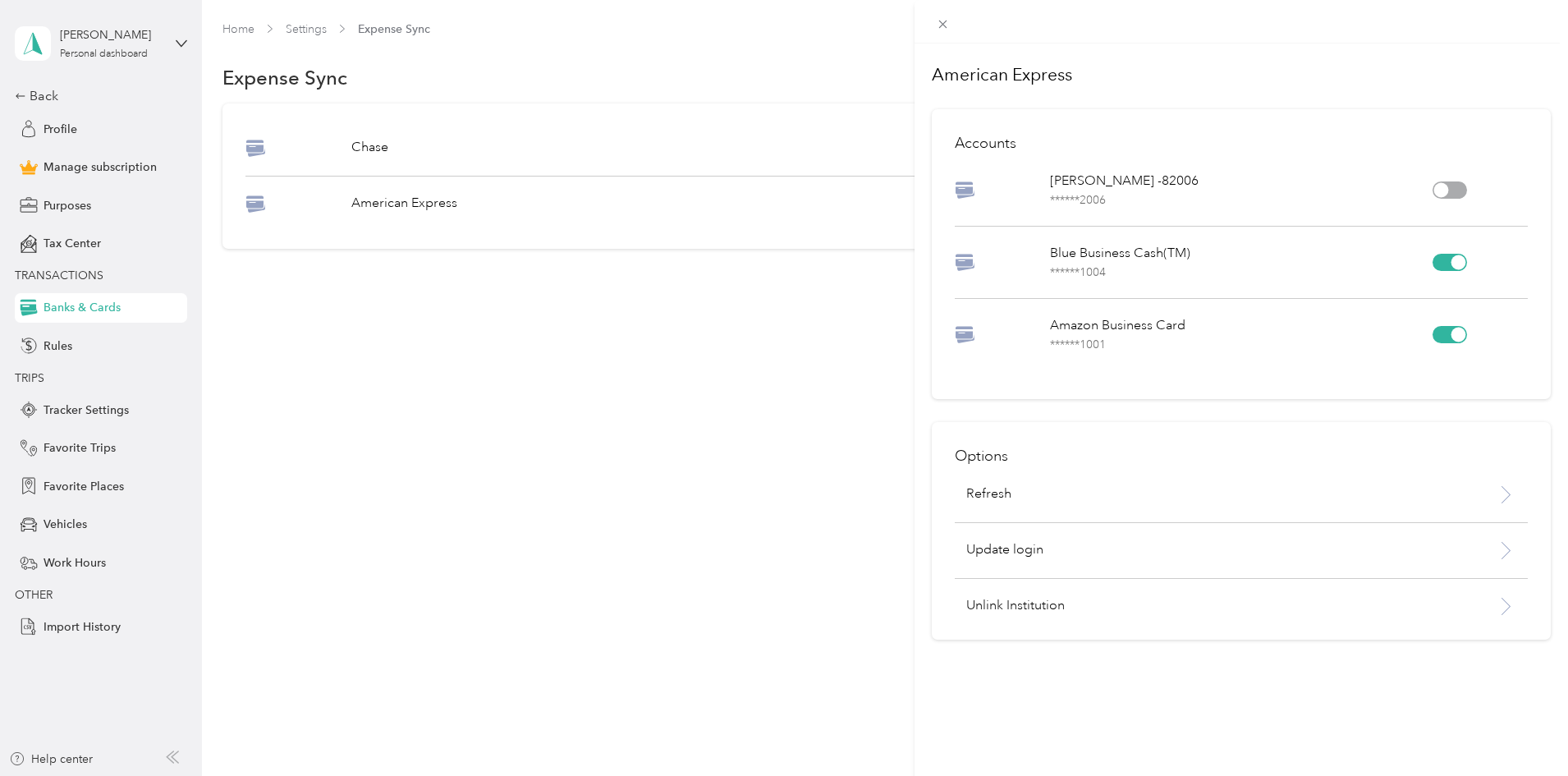
click at [57, 235] on div "American Express Accounts SIMEON M ROBE -82006 ****** 2006 Blue Business Cash(T…" at bounding box center [784, 388] width 1568 height 776
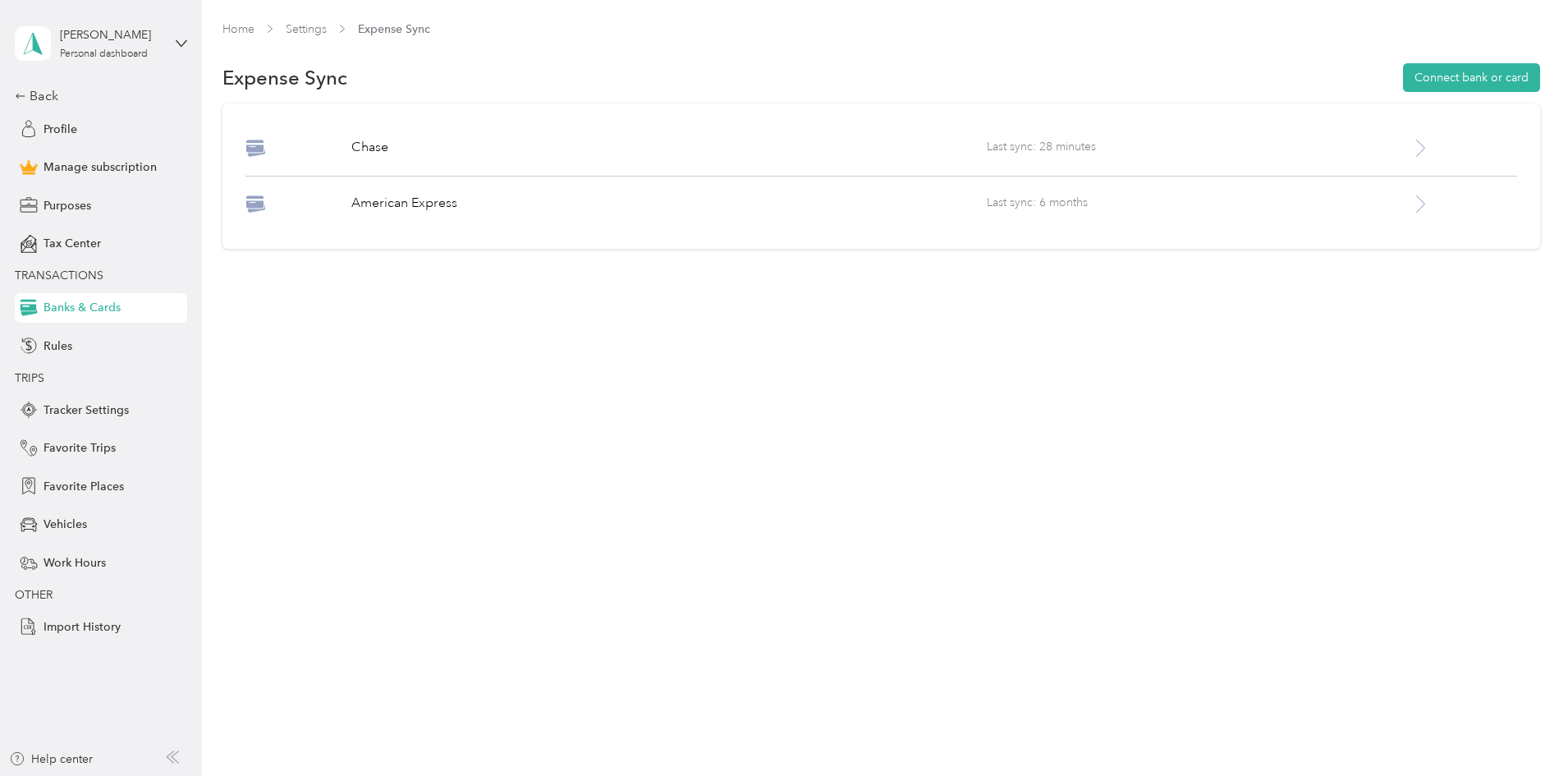
click at [57, 235] on span "Tax Center" at bounding box center [73, 243] width 58 height 17
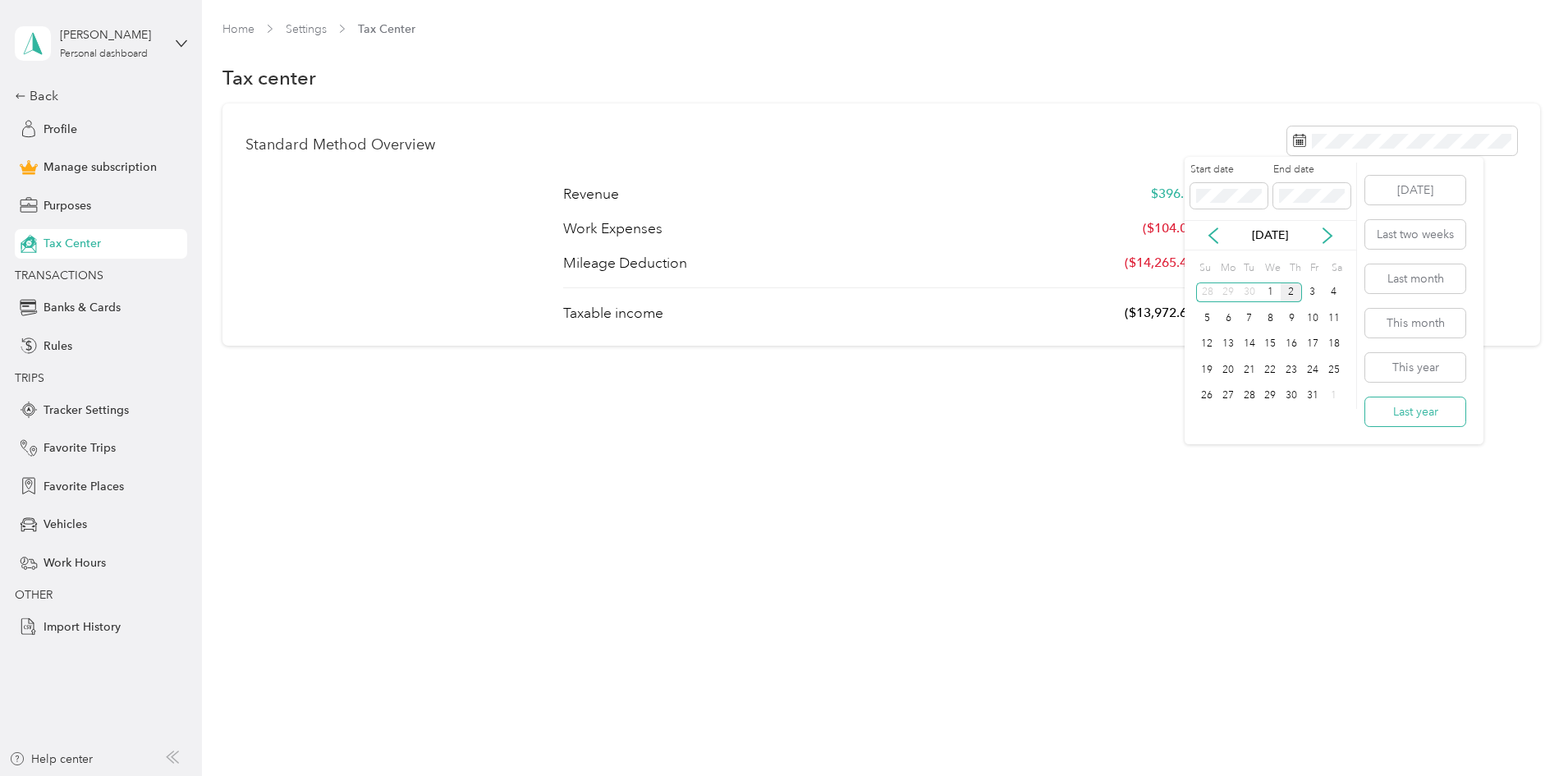
click at [1421, 409] on button "Last year" at bounding box center [1415, 411] width 101 height 29
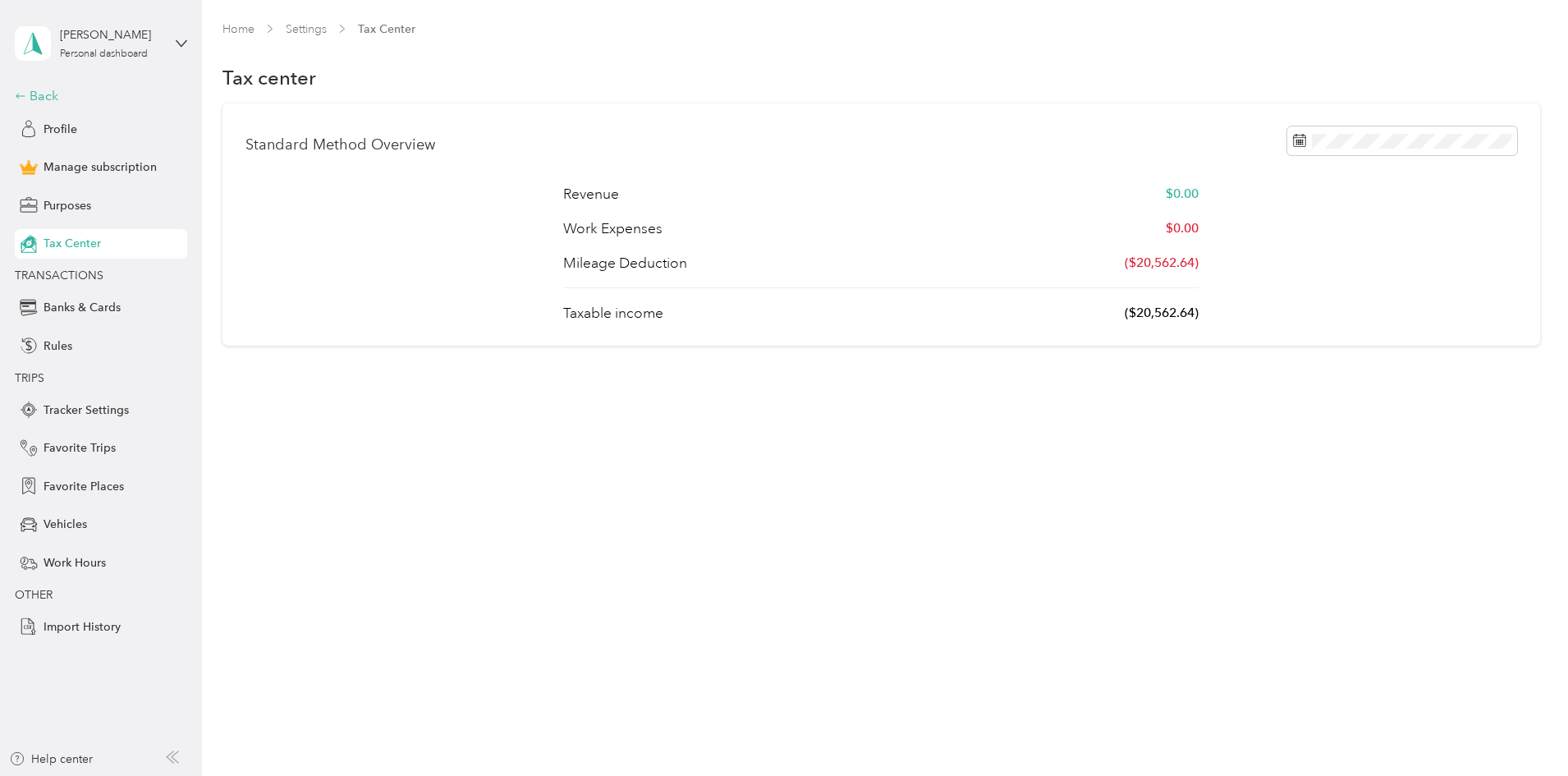
click at [51, 89] on div "Back" at bounding box center [97, 97] width 164 height 20
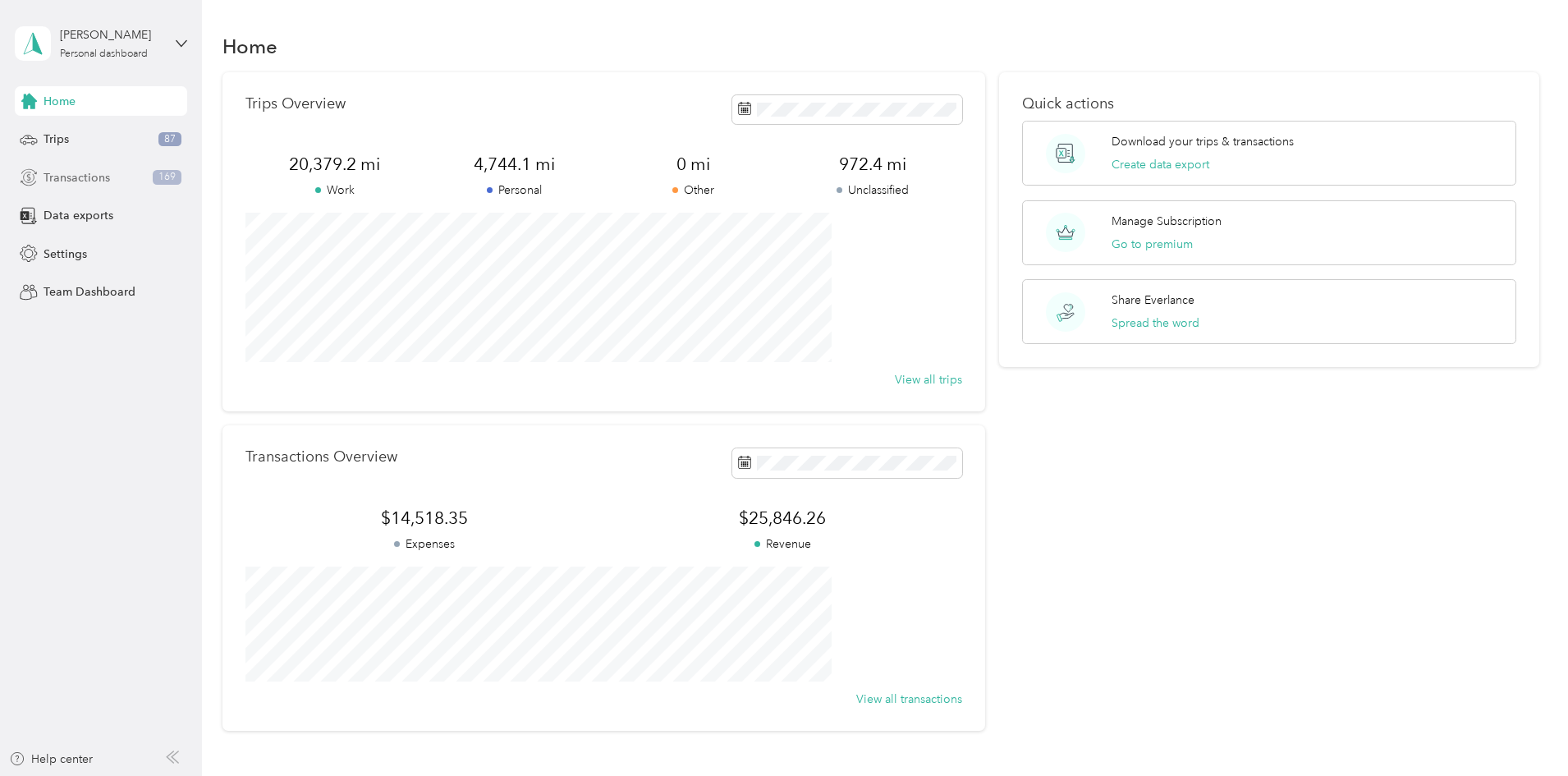
click at [68, 178] on span "Transactions" at bounding box center [77, 177] width 67 height 17
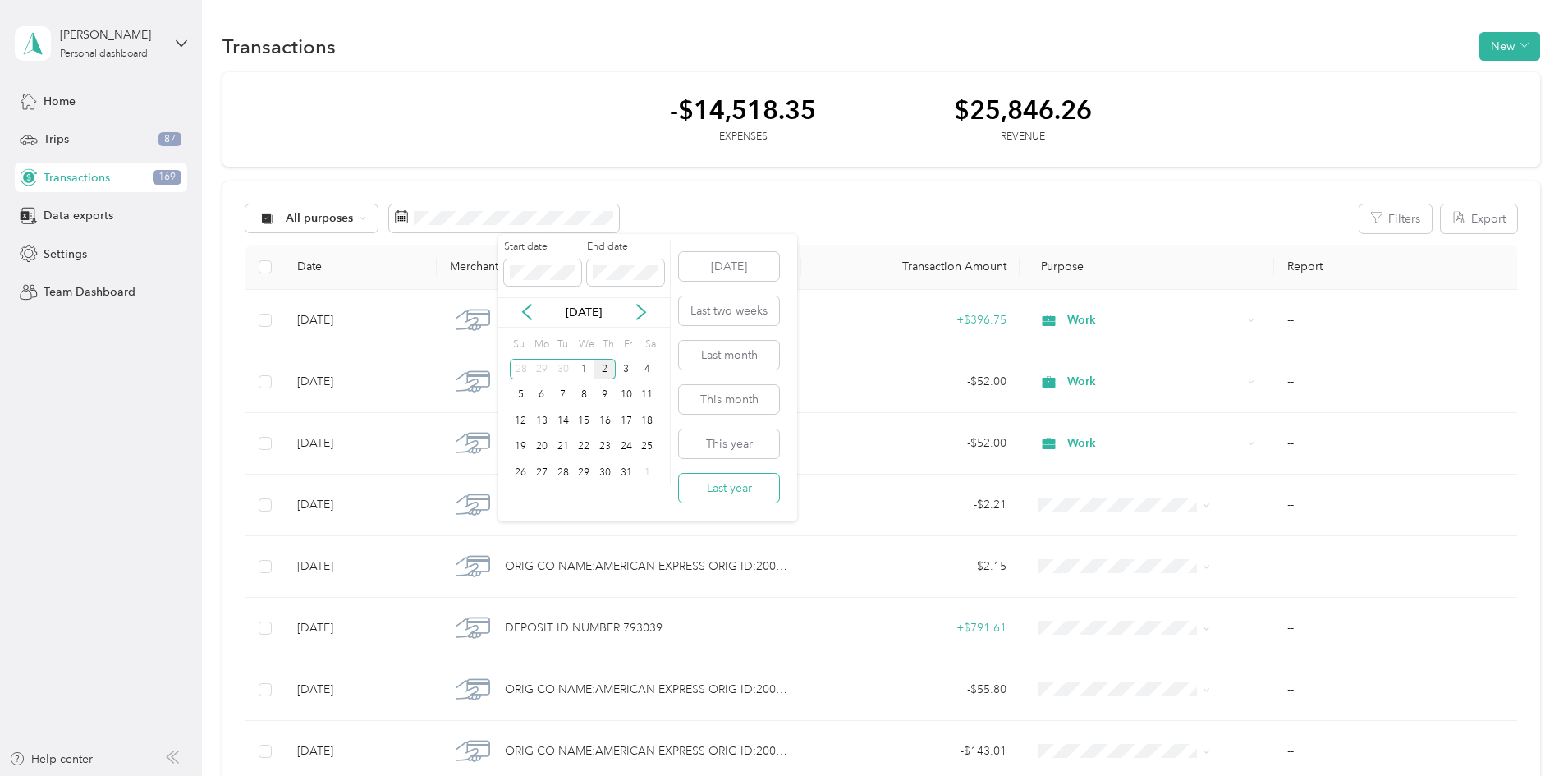
click at [731, 491] on button "Last year" at bounding box center [729, 488] width 101 height 29
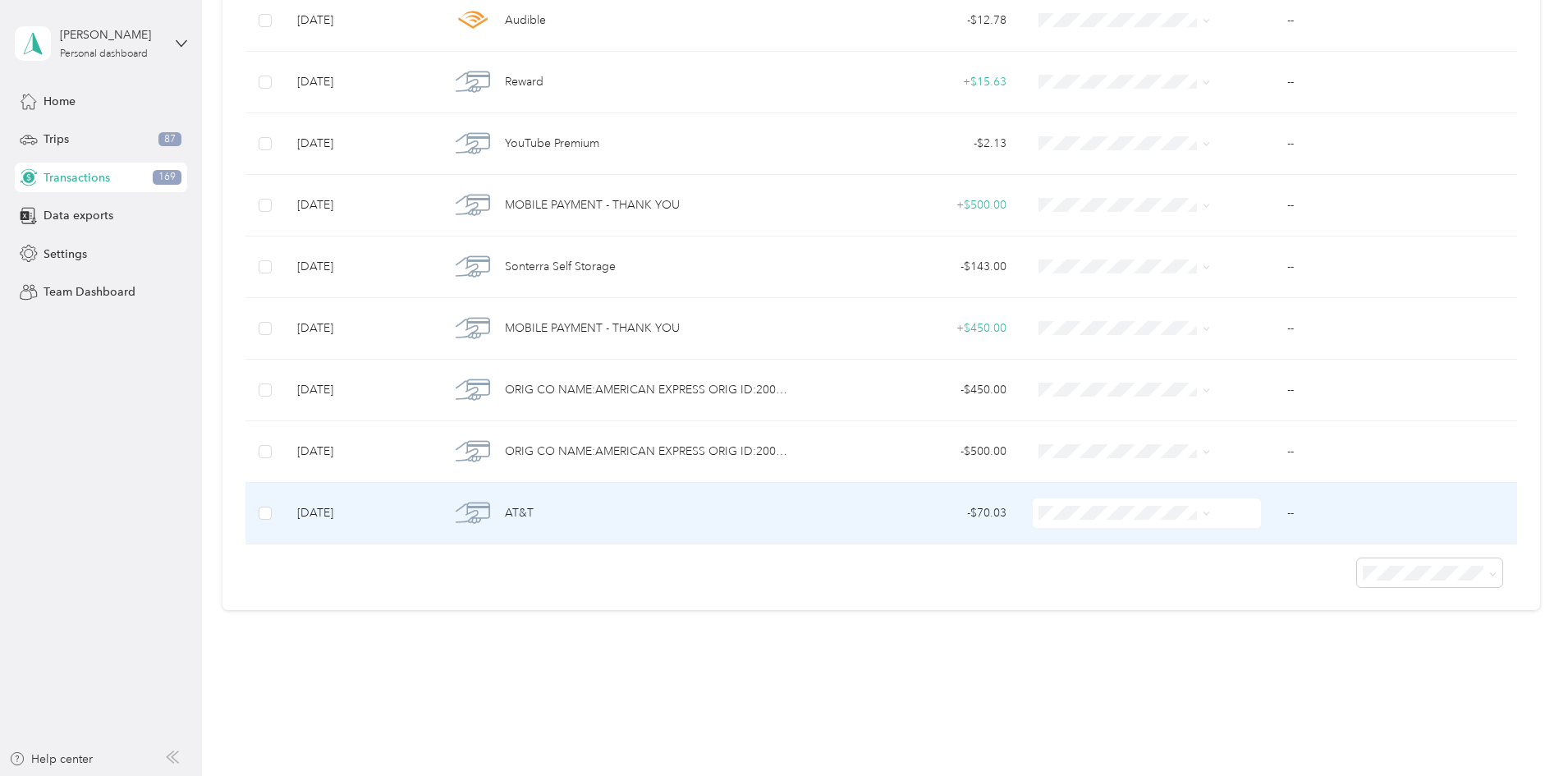
scroll to position [5538, 0]
click at [657, 509] on div "AT&T" at bounding box center [618, 511] width 337 height 35
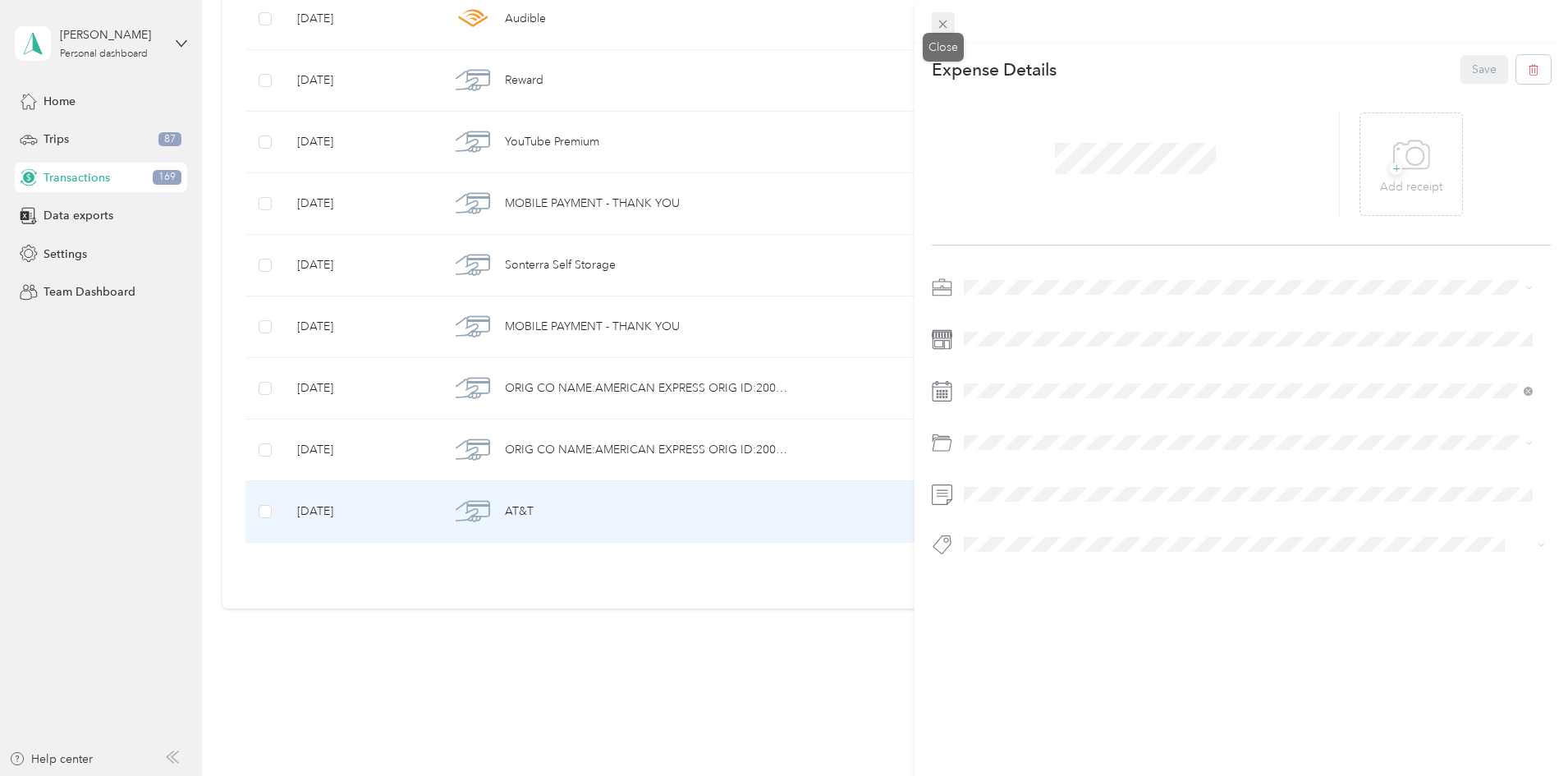
click at [944, 24] on icon at bounding box center [943, 25] width 8 height 8
